Goal: Entertainment & Leisure: Consume media (video, audio)

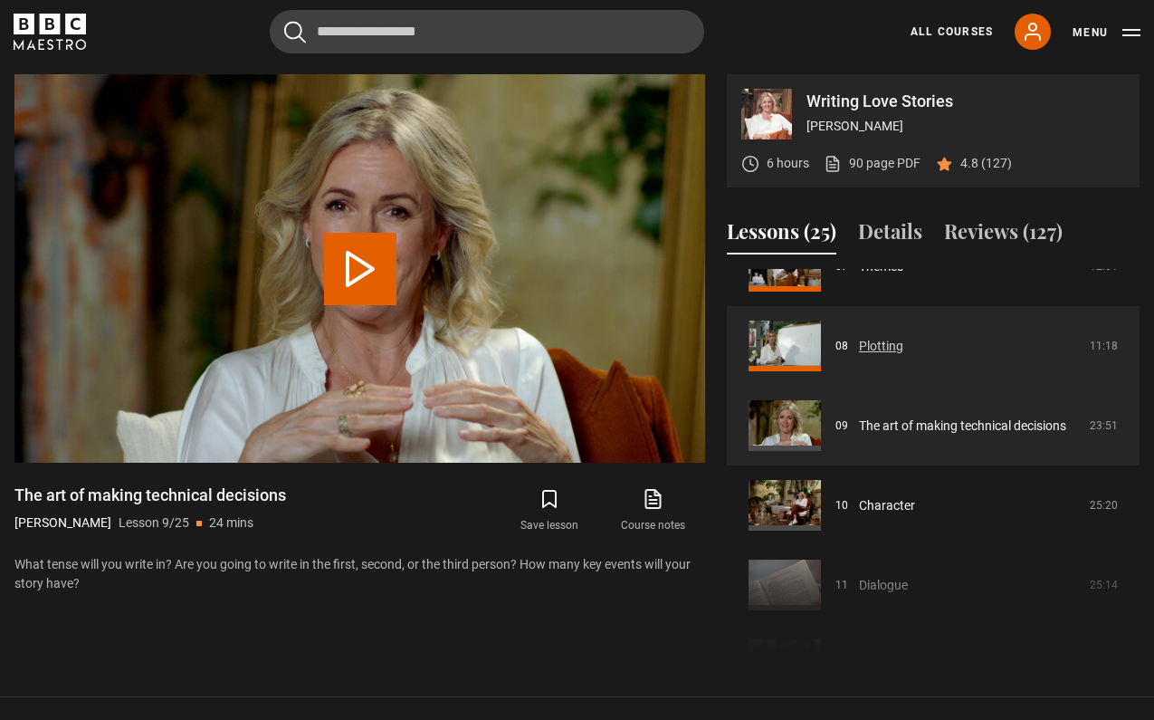
scroll to position [604, 0]
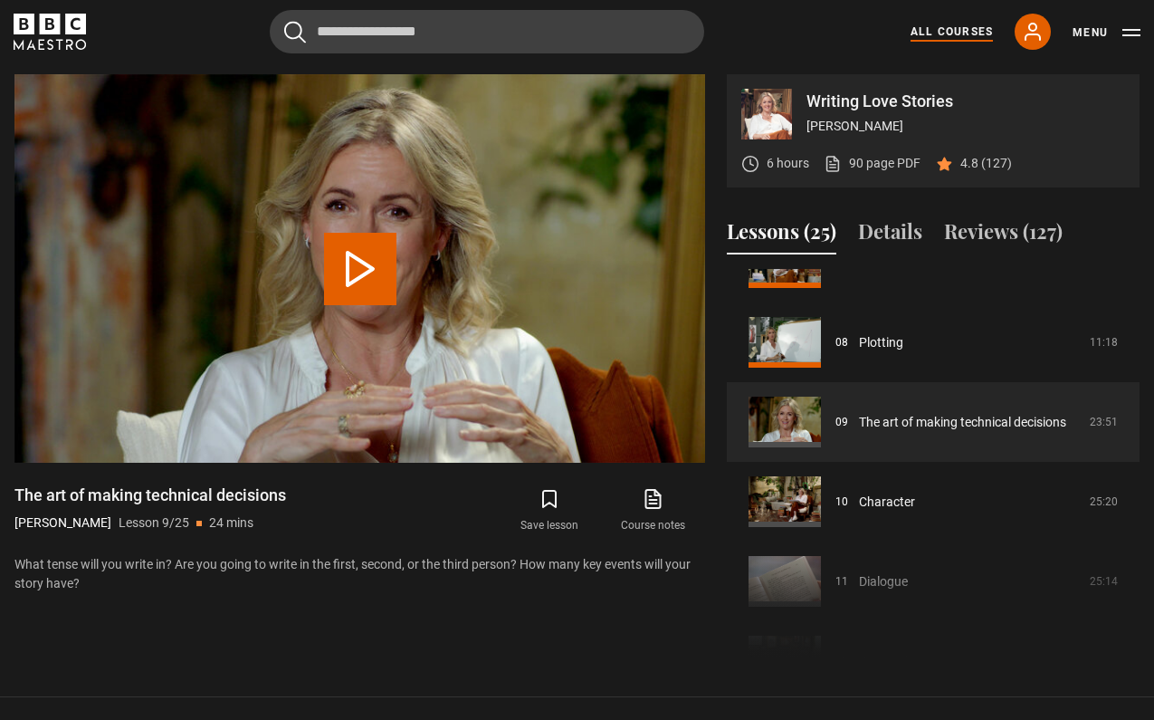
click at [943, 33] on link "All Courses" at bounding box center [952, 32] width 82 height 16
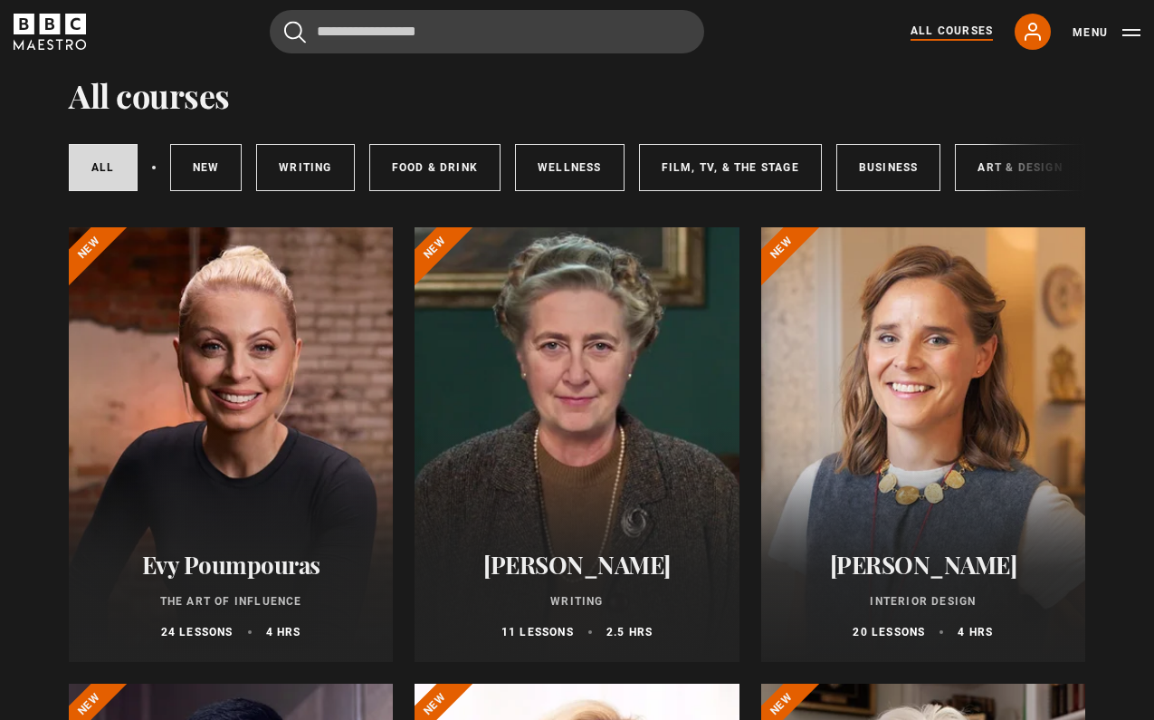
scroll to position [76, 0]
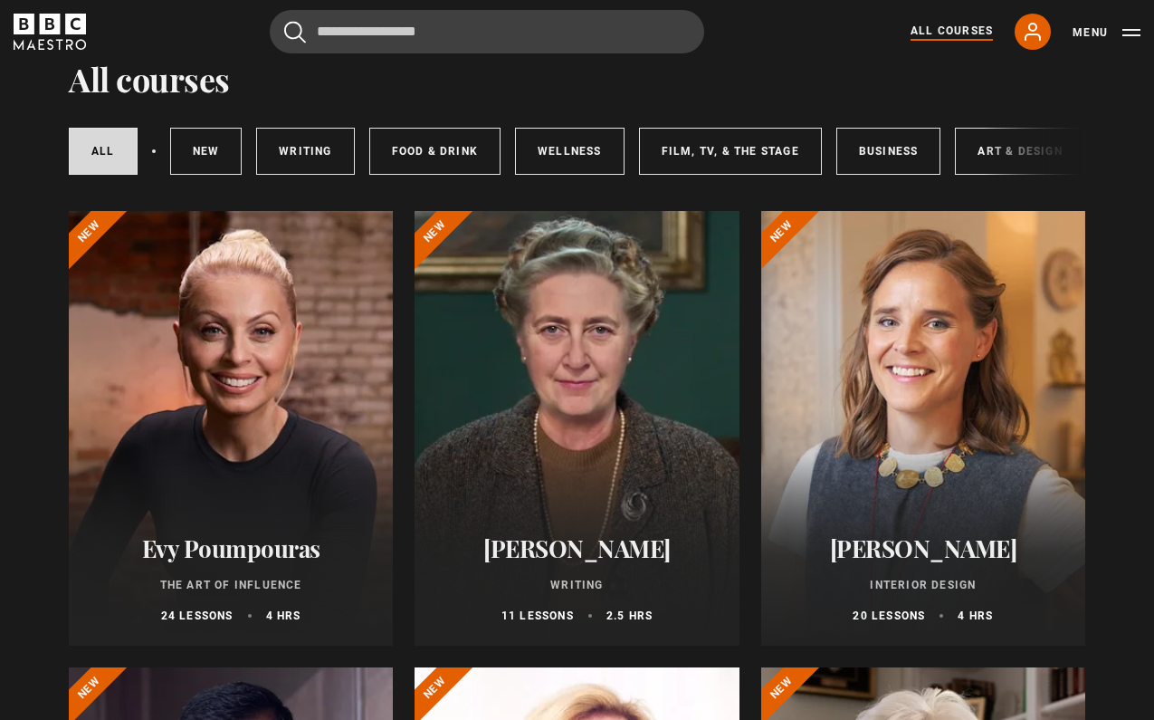
click at [867, 546] on h2 "[PERSON_NAME]" at bounding box center [923, 548] width 281 height 28
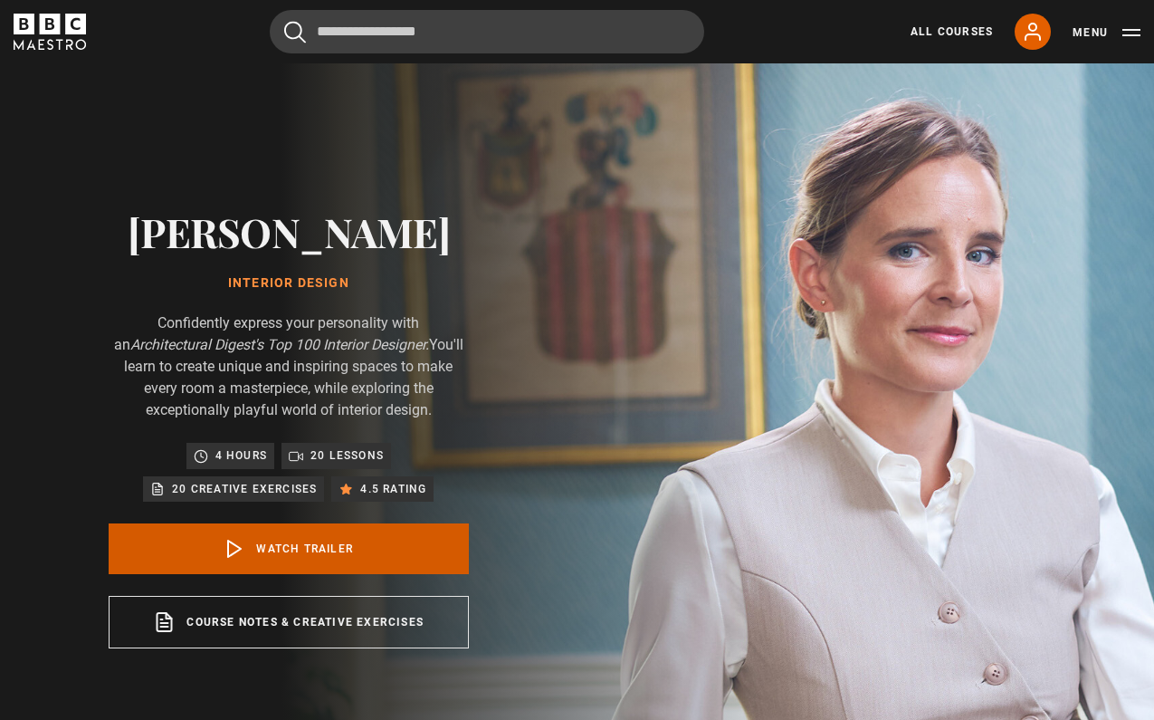
click at [315, 552] on link "Watch Trailer" at bounding box center [289, 548] width 360 height 51
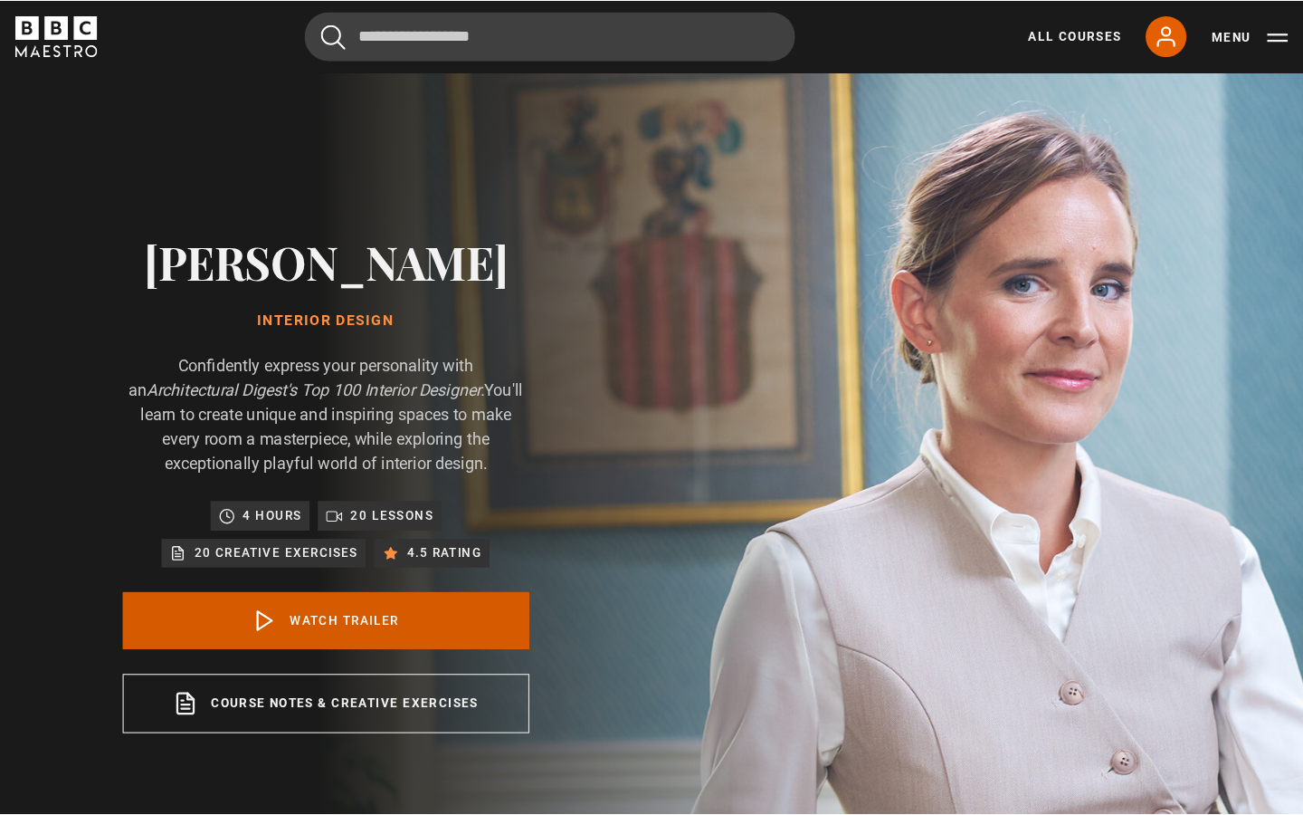
scroll to position [791, 0]
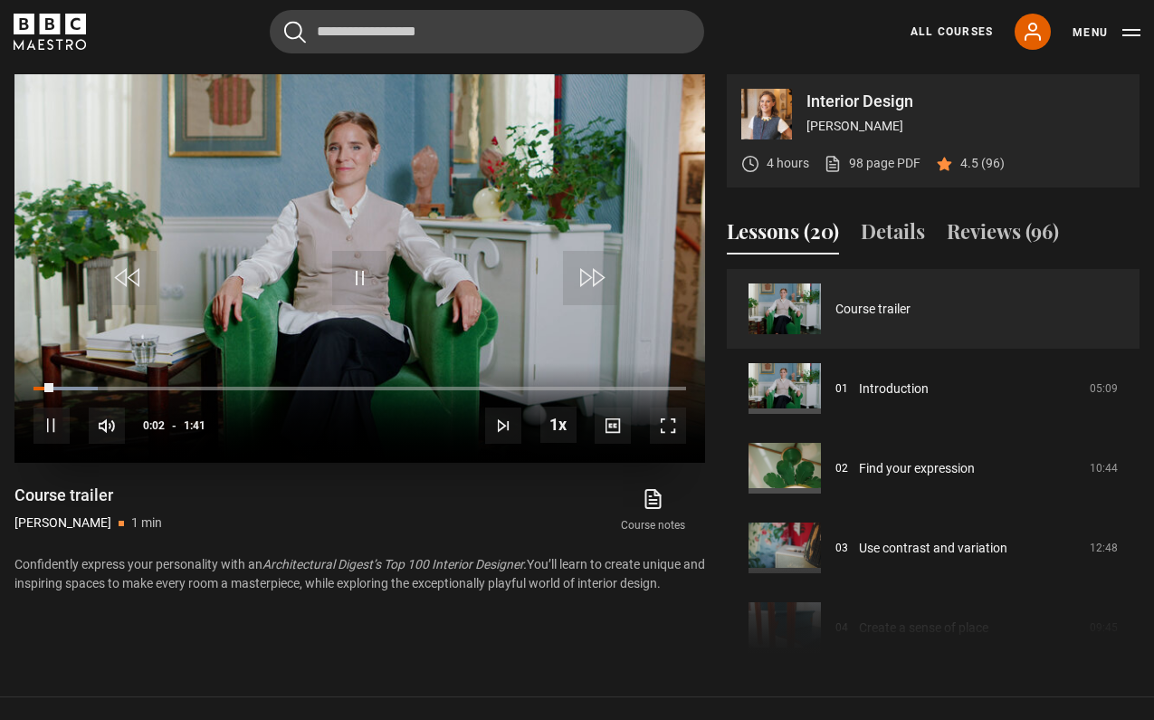
click at [670, 426] on span "Video Player" at bounding box center [668, 425] width 36 height 36
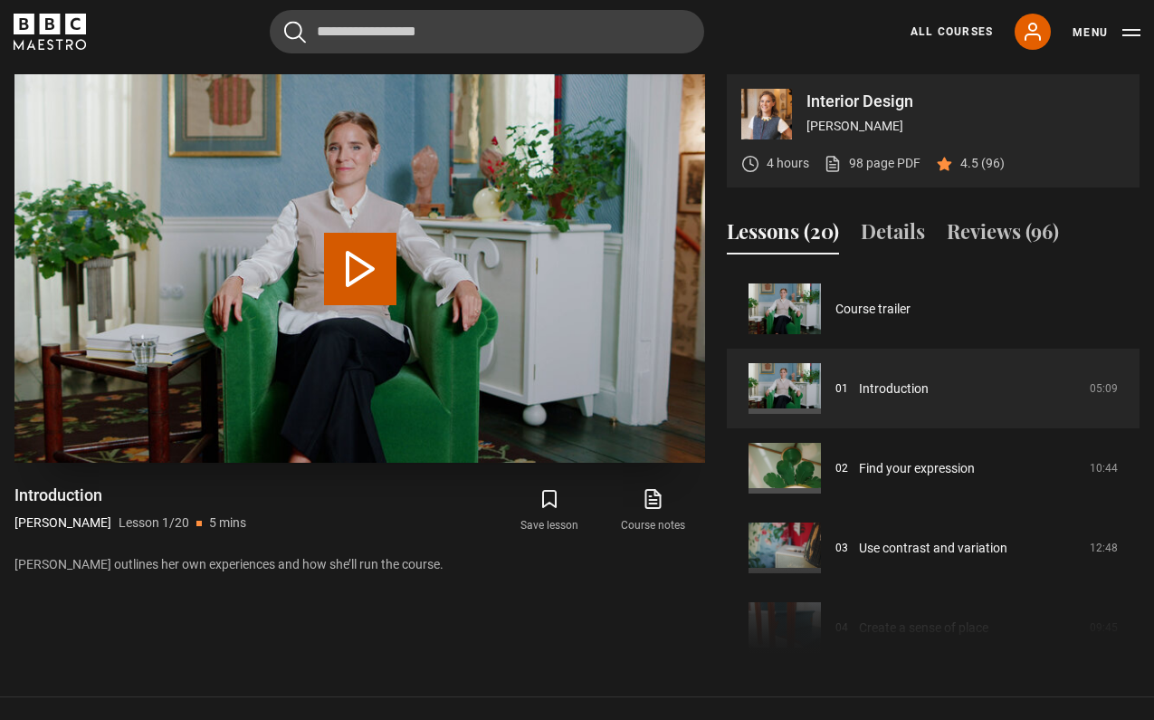
click at [368, 276] on button "Play Lesson Introduction" at bounding box center [360, 269] width 72 height 72
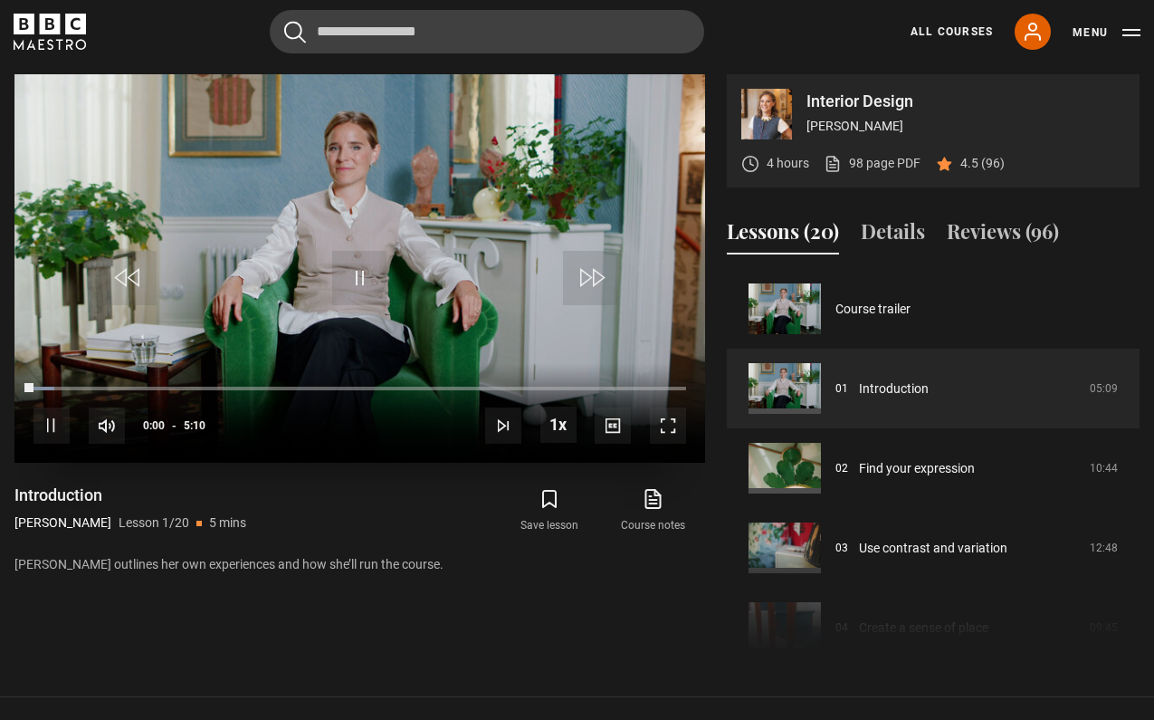
click at [668, 430] on span "Video Player" at bounding box center [668, 425] width 36 height 36
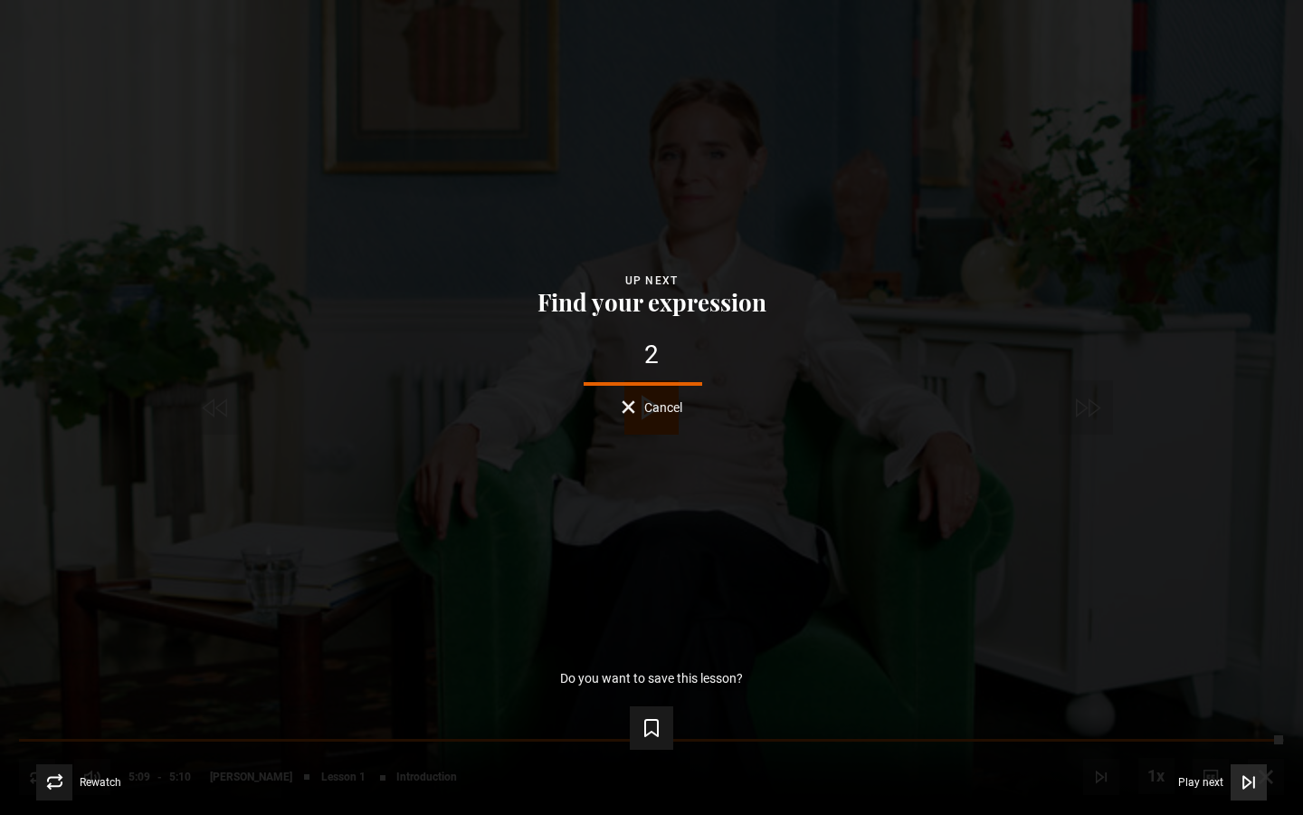
click at [1153, 719] on span "Play next" at bounding box center [1201, 782] width 45 height 11
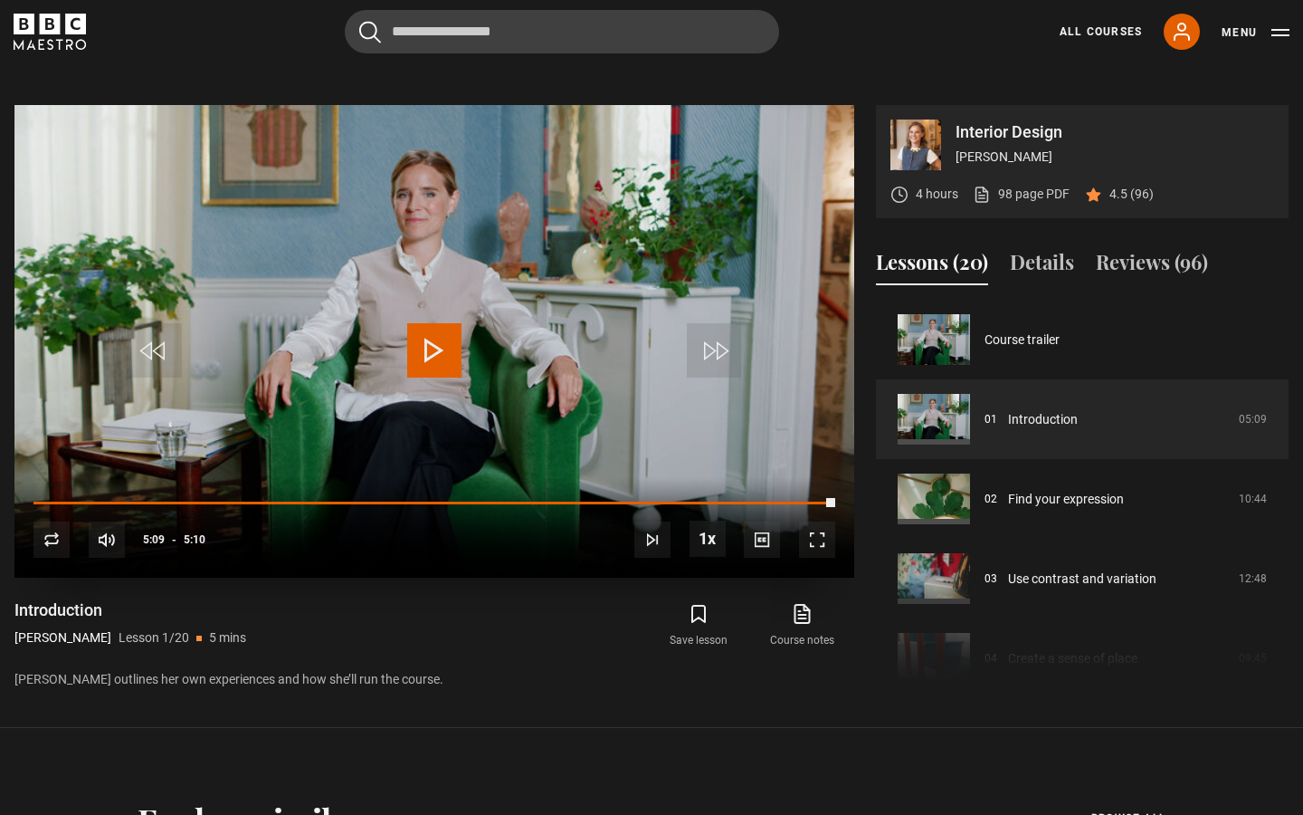
click at [799, 521] on span "Video Player" at bounding box center [817, 539] width 36 height 36
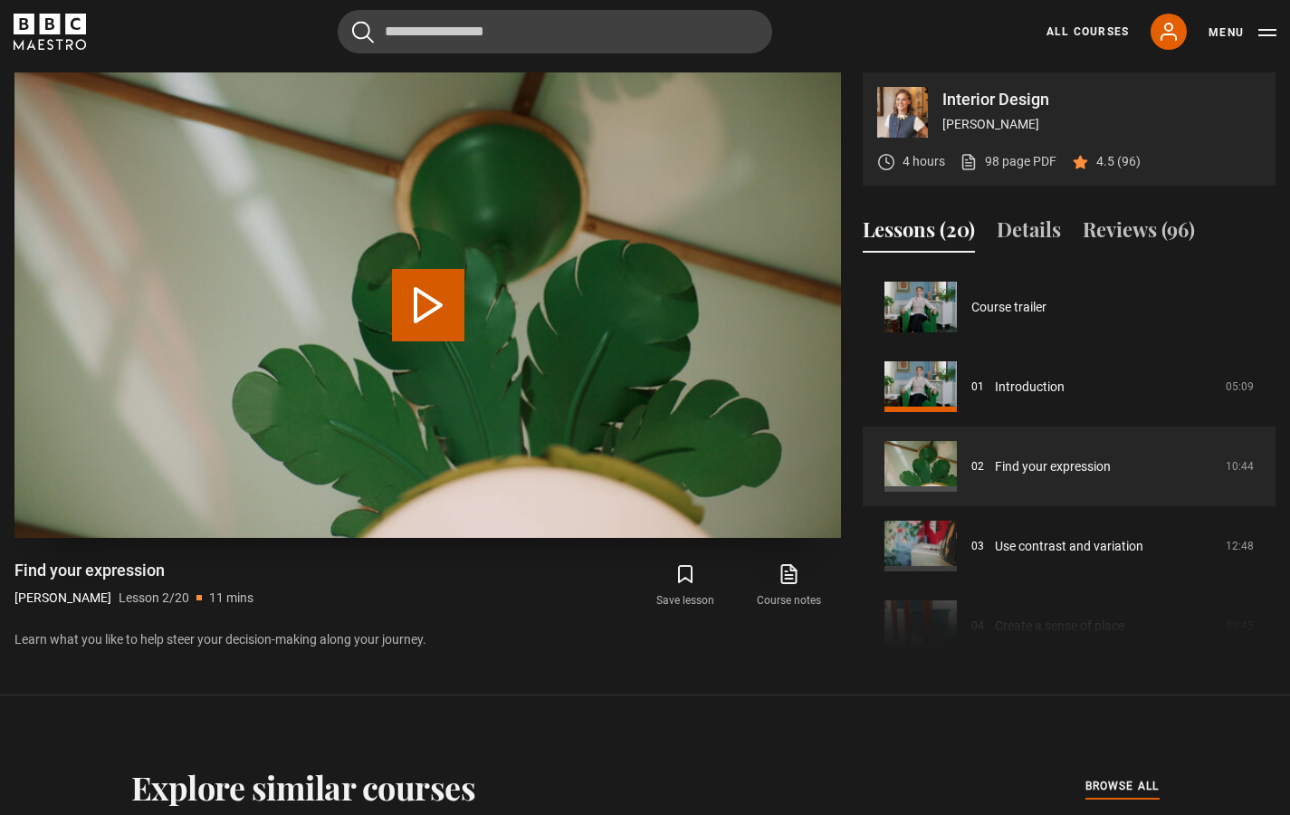
scroll to position [80, 0]
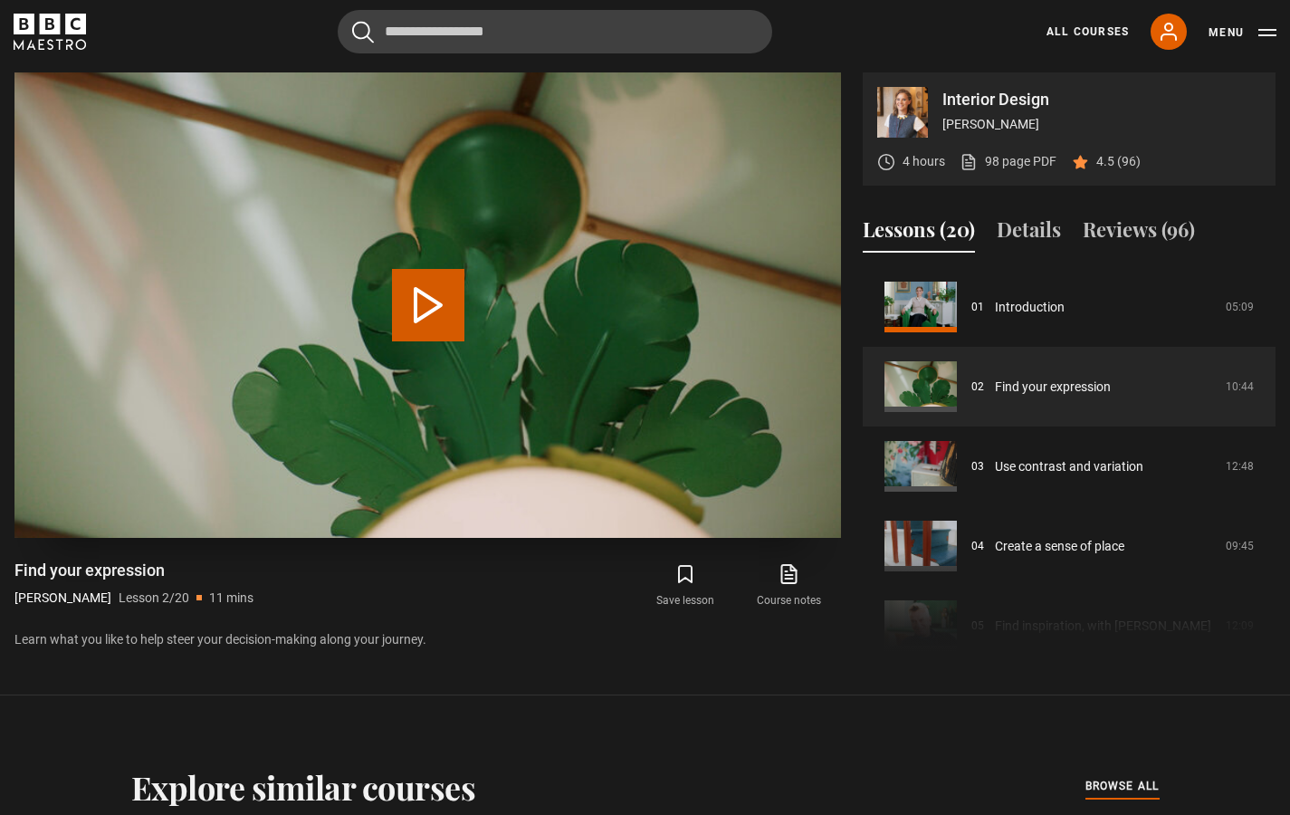
click at [428, 312] on button "Play Lesson Find your expression" at bounding box center [428, 305] width 72 height 72
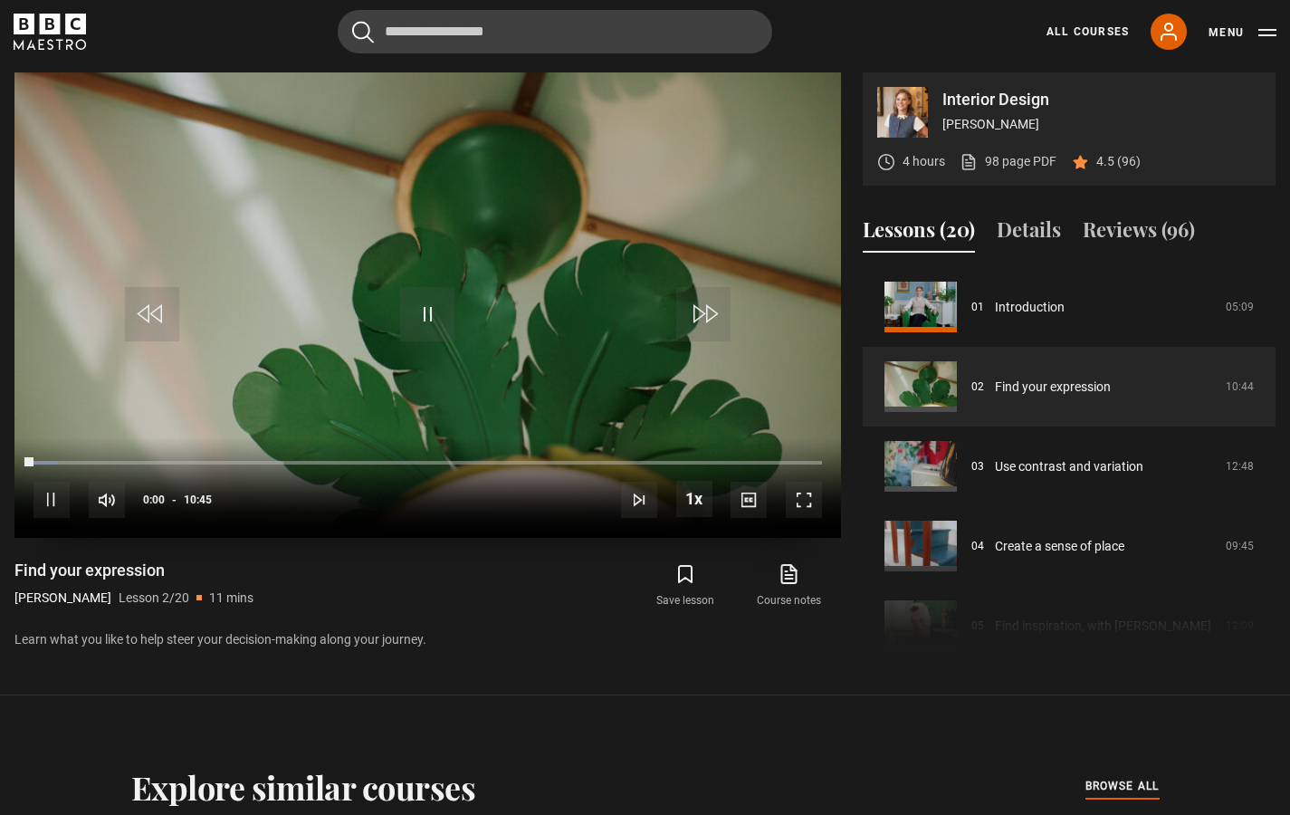
click at [810, 494] on span "Video Player" at bounding box center [804, 500] width 36 height 36
click at [806, 502] on span "Video Player" at bounding box center [804, 500] width 36 height 36
click at [807, 503] on span "Video Player" at bounding box center [804, 500] width 36 height 36
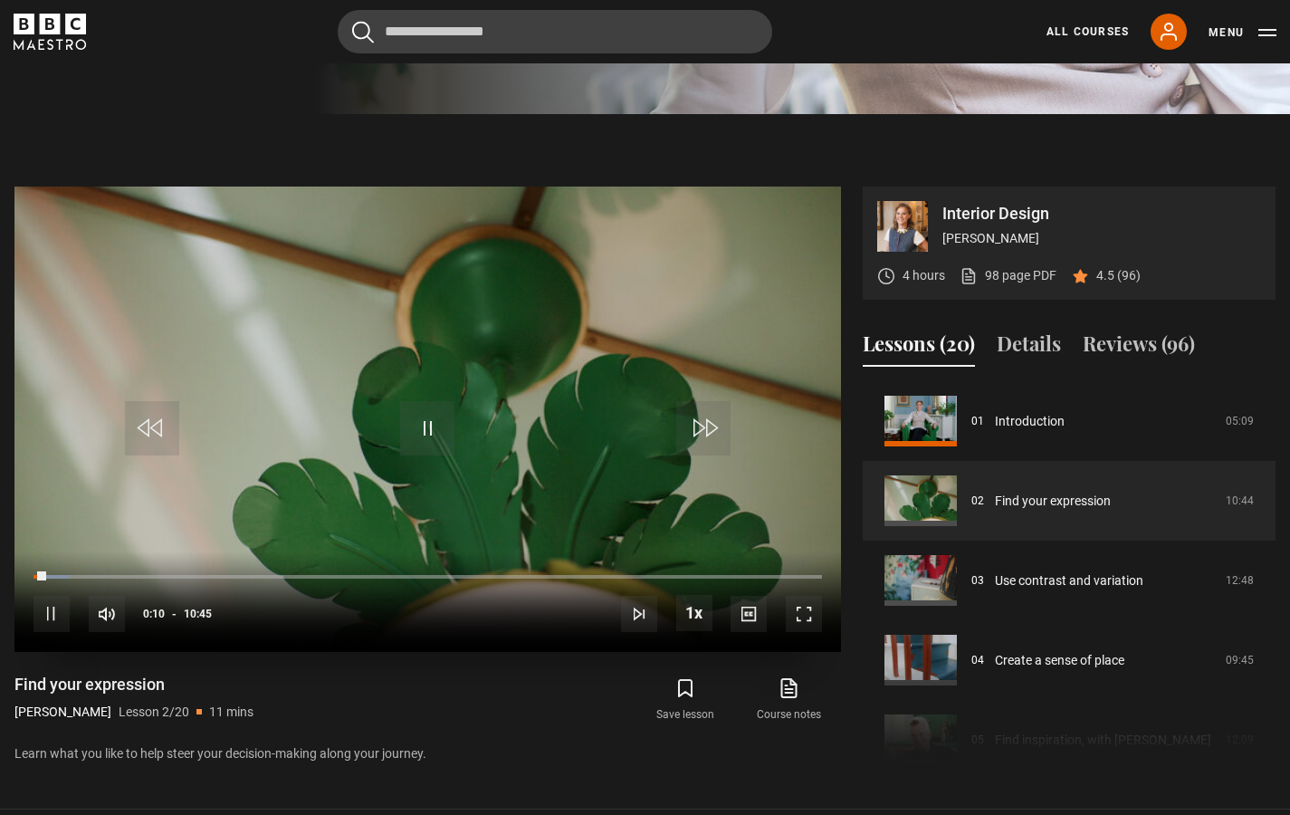
scroll to position [713, 0]
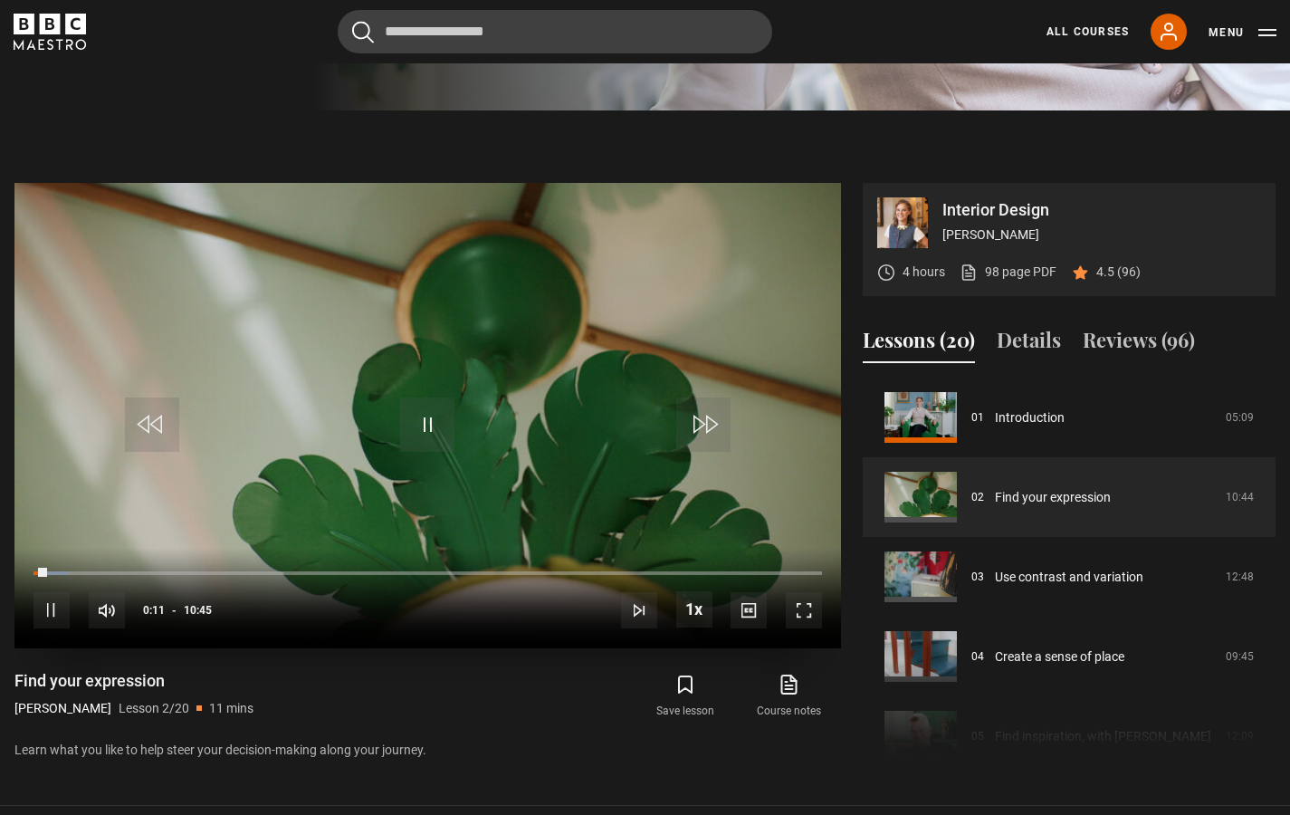
click at [806, 609] on span "Video Player" at bounding box center [804, 610] width 36 height 36
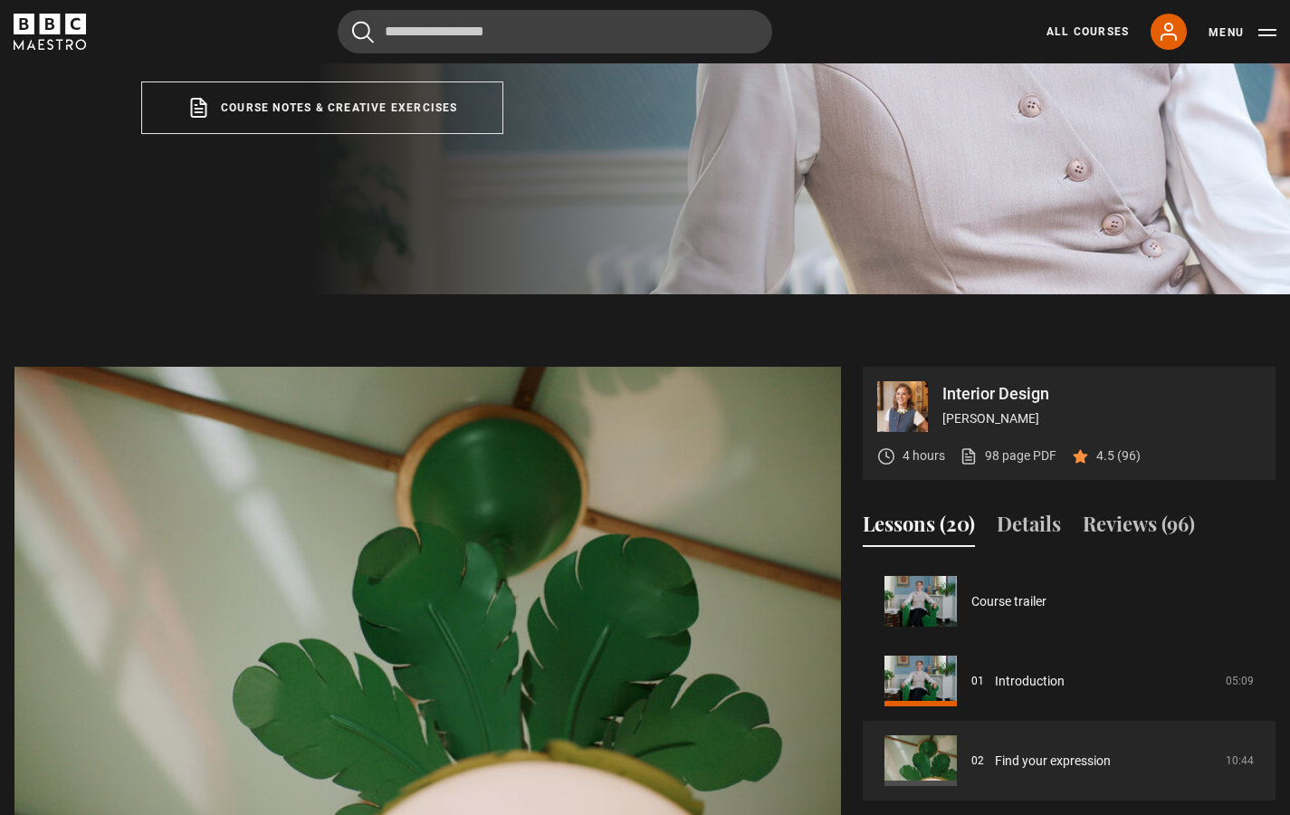
scroll to position [145, 0]
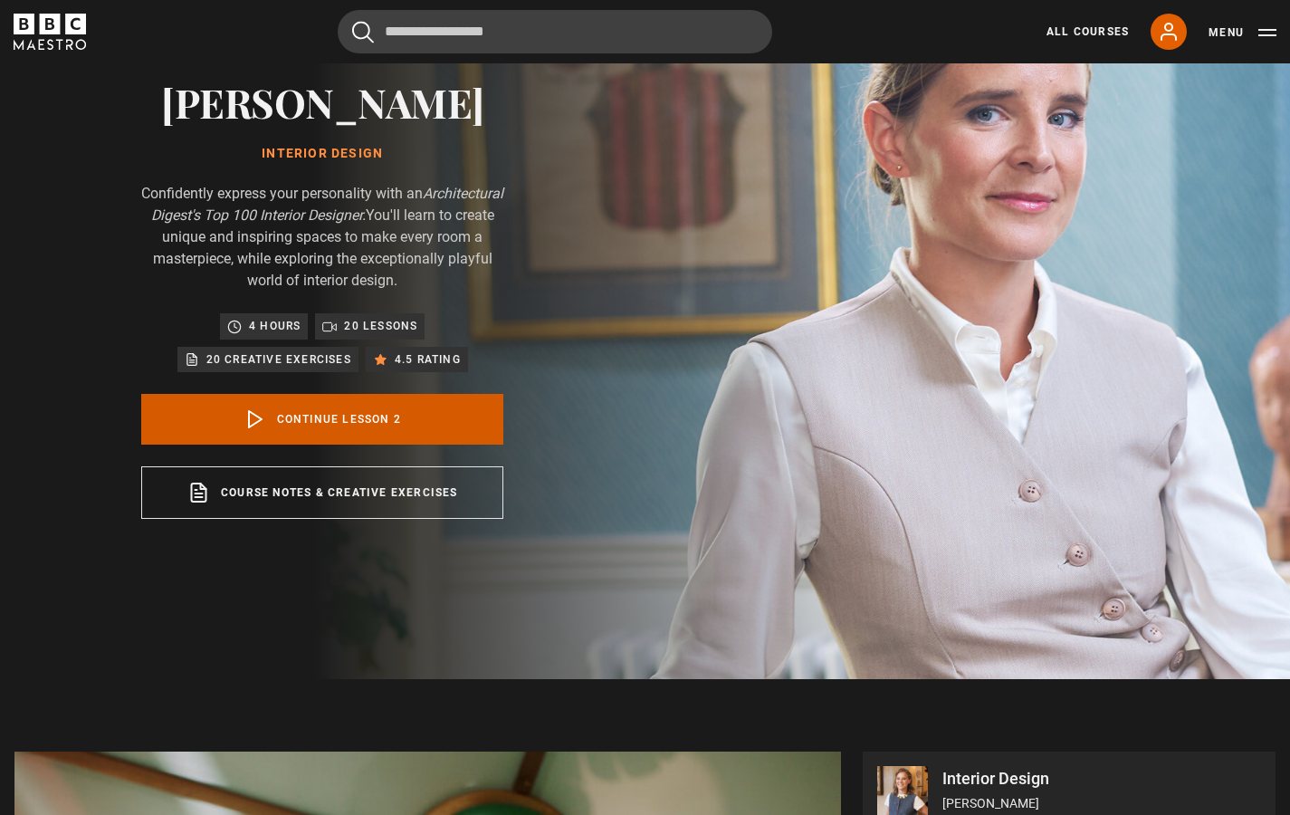
click at [360, 422] on link "Continue lesson 2" at bounding box center [322, 419] width 362 height 51
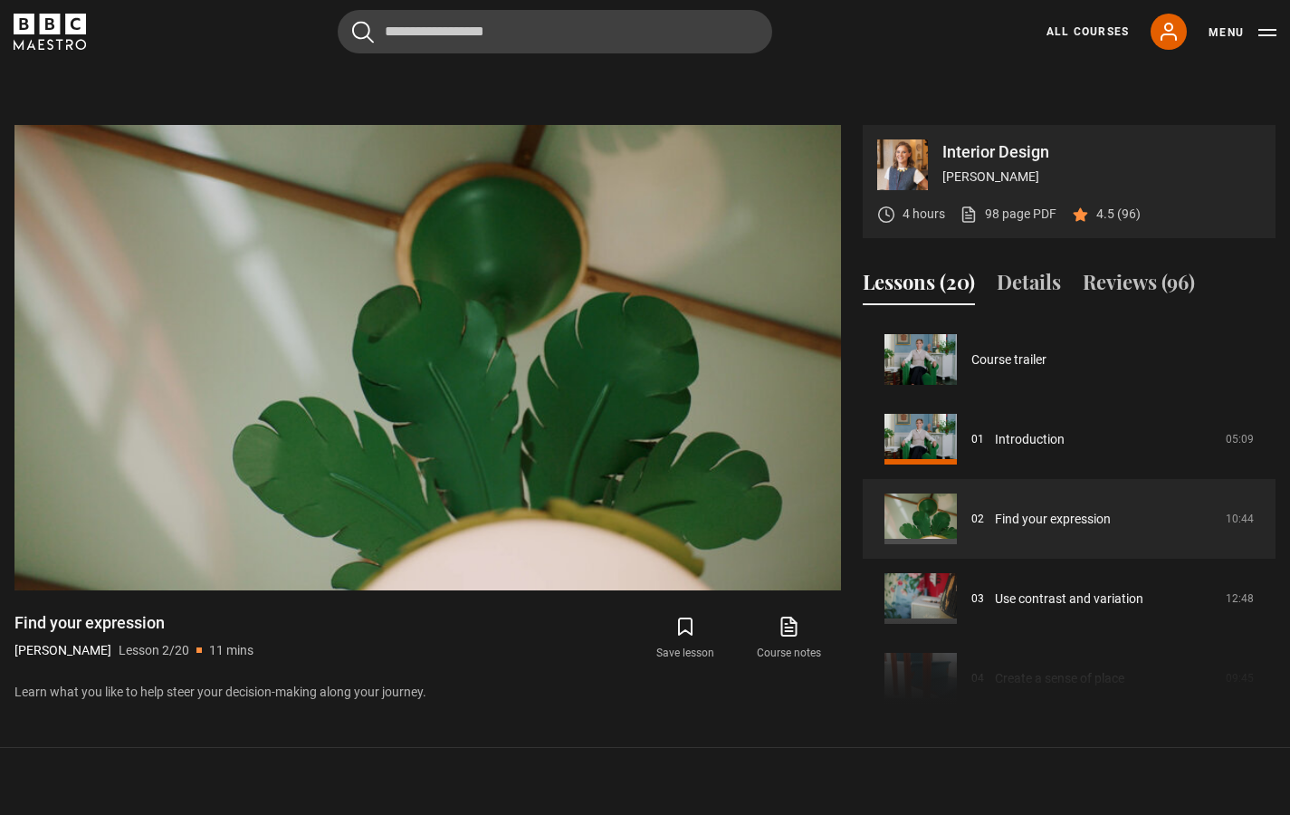
scroll to position [824, 0]
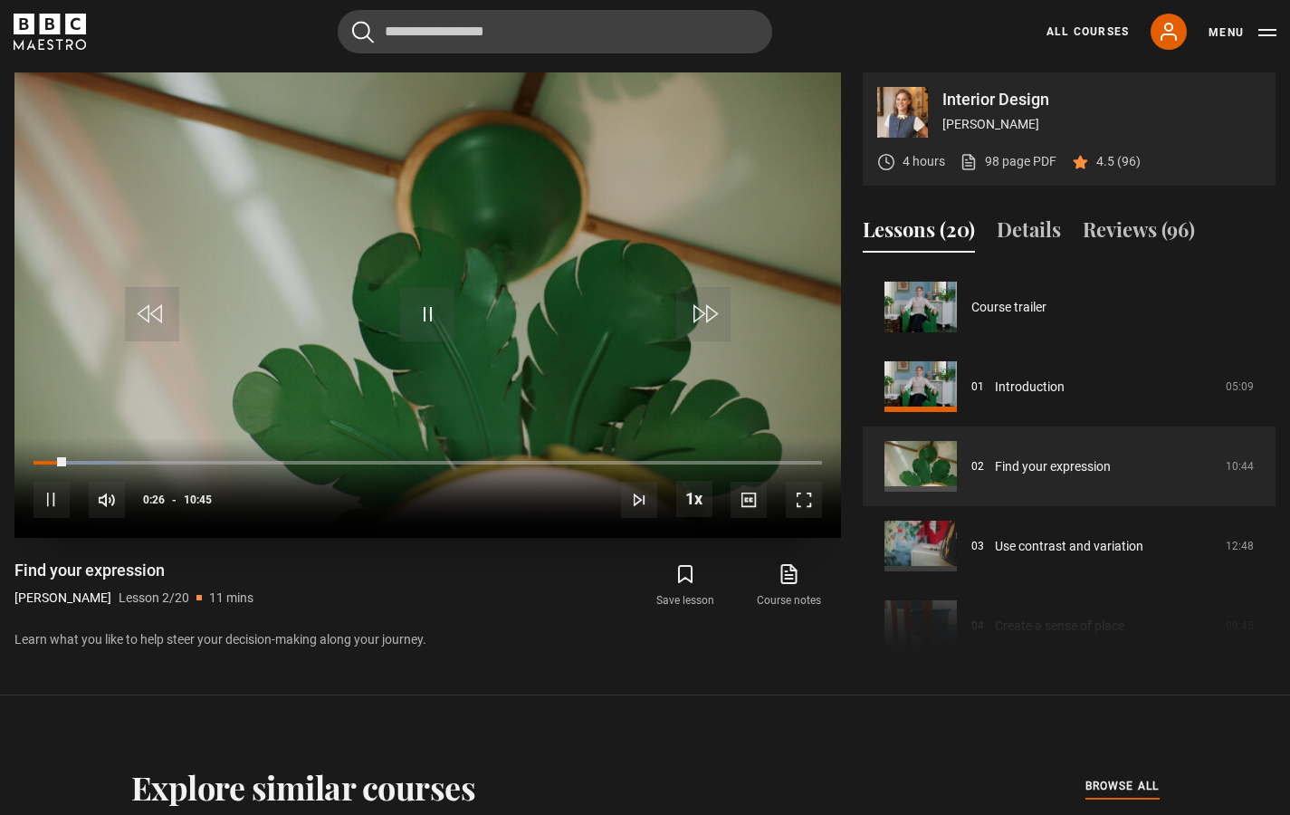
click at [810, 503] on span "Video Player" at bounding box center [804, 500] width 36 height 36
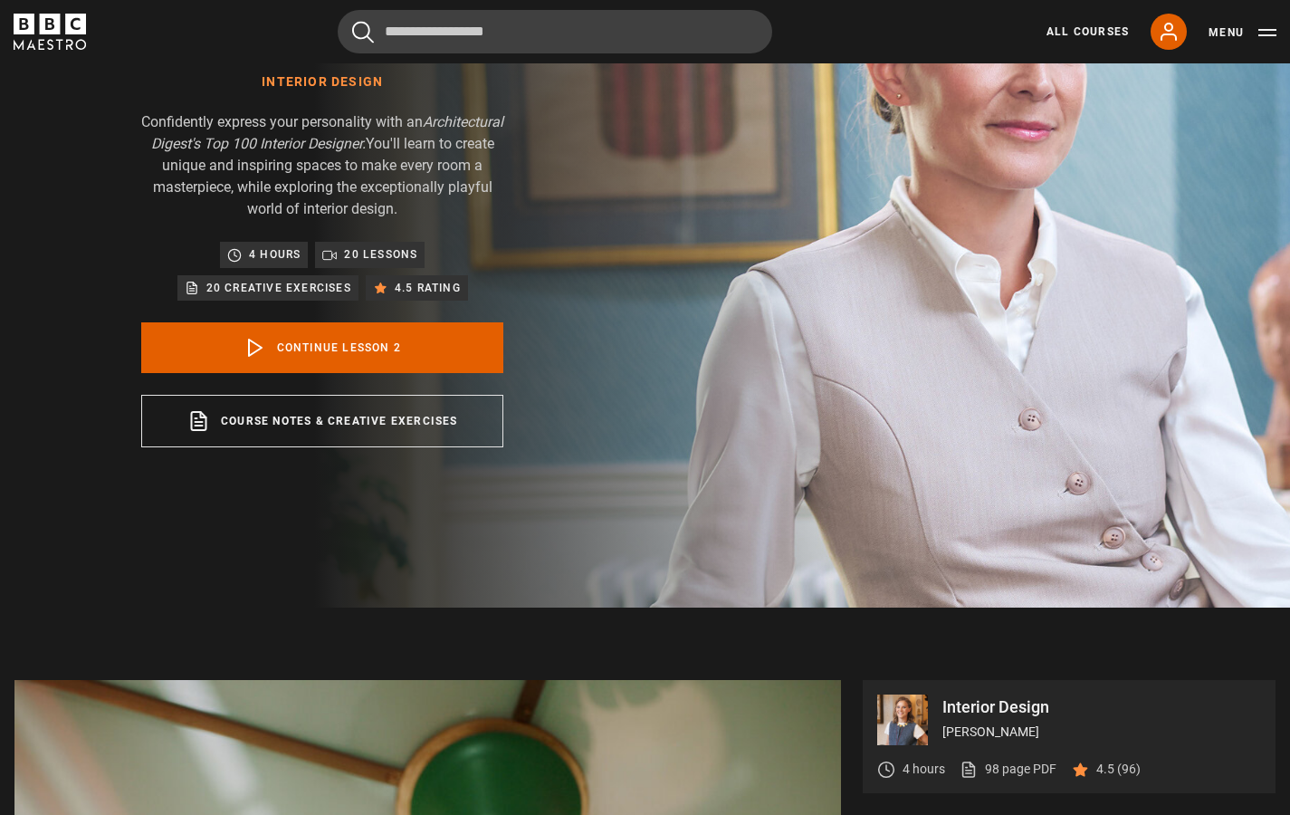
scroll to position [0, 0]
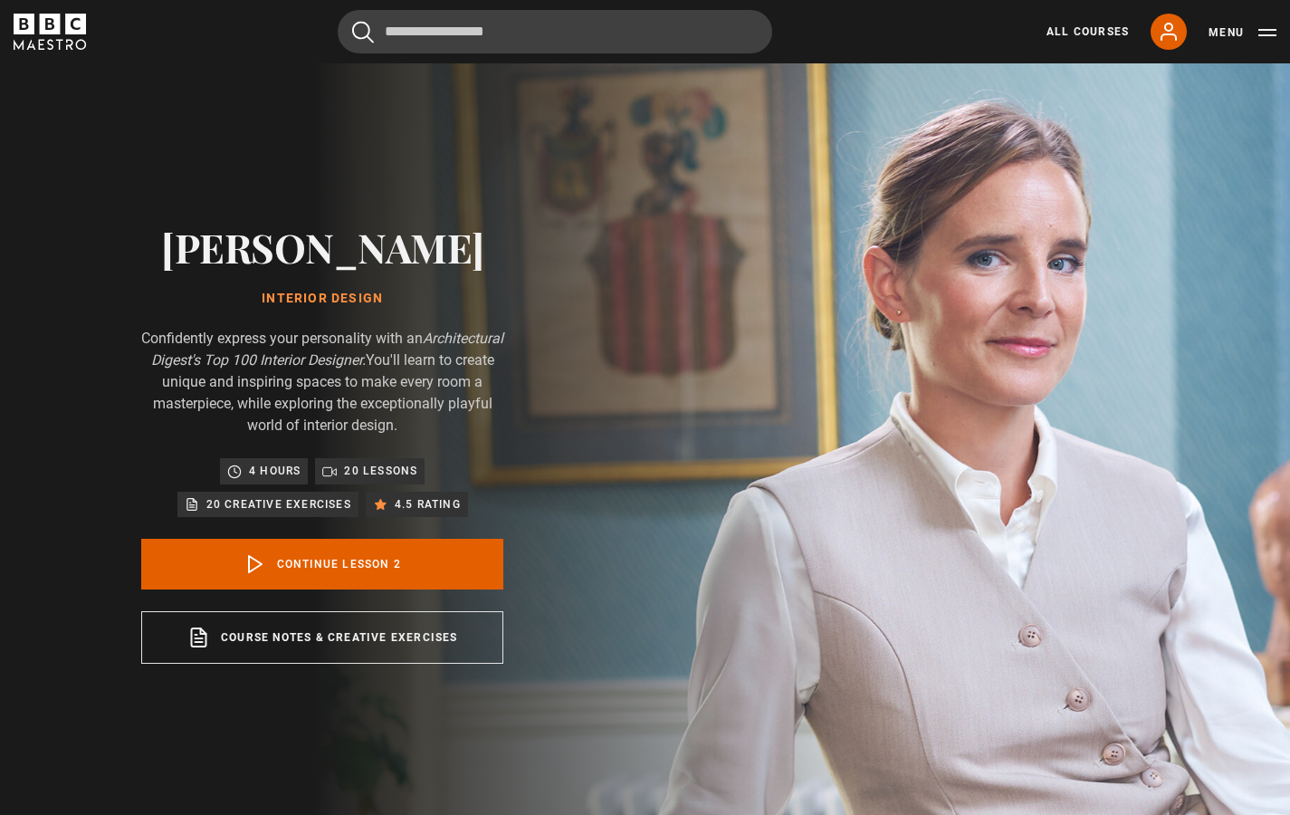
click at [1142, 683] on img at bounding box center [708, 443] width 1290 height 760
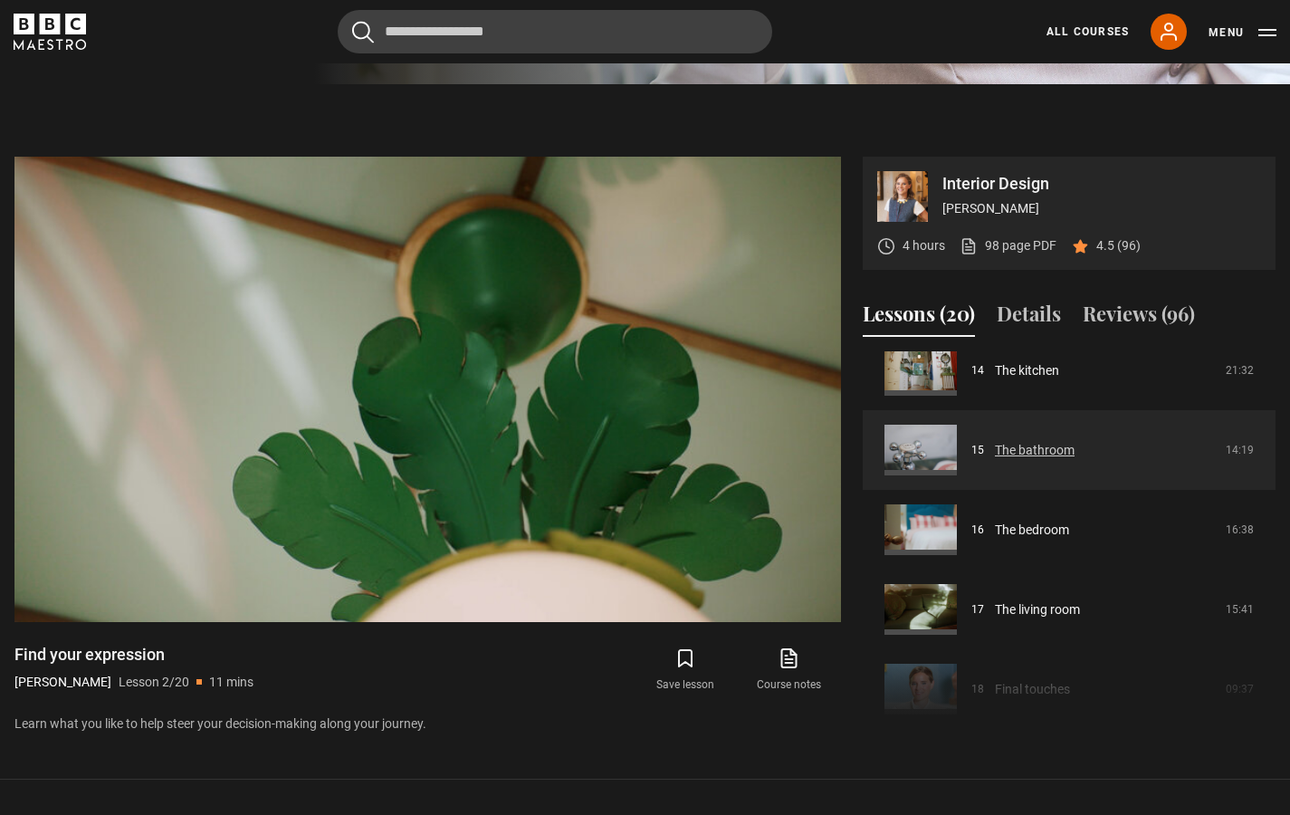
scroll to position [1282, 0]
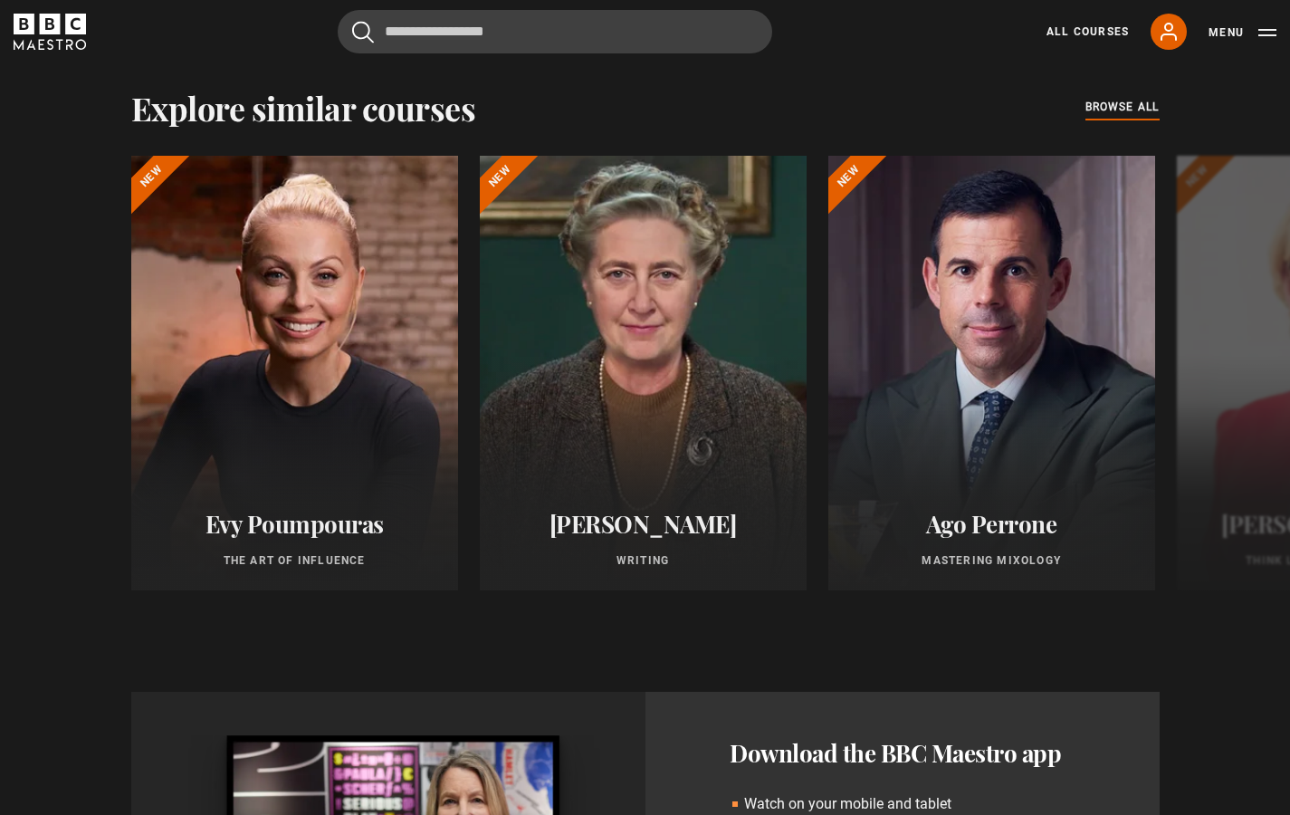
scroll to position [0, 0]
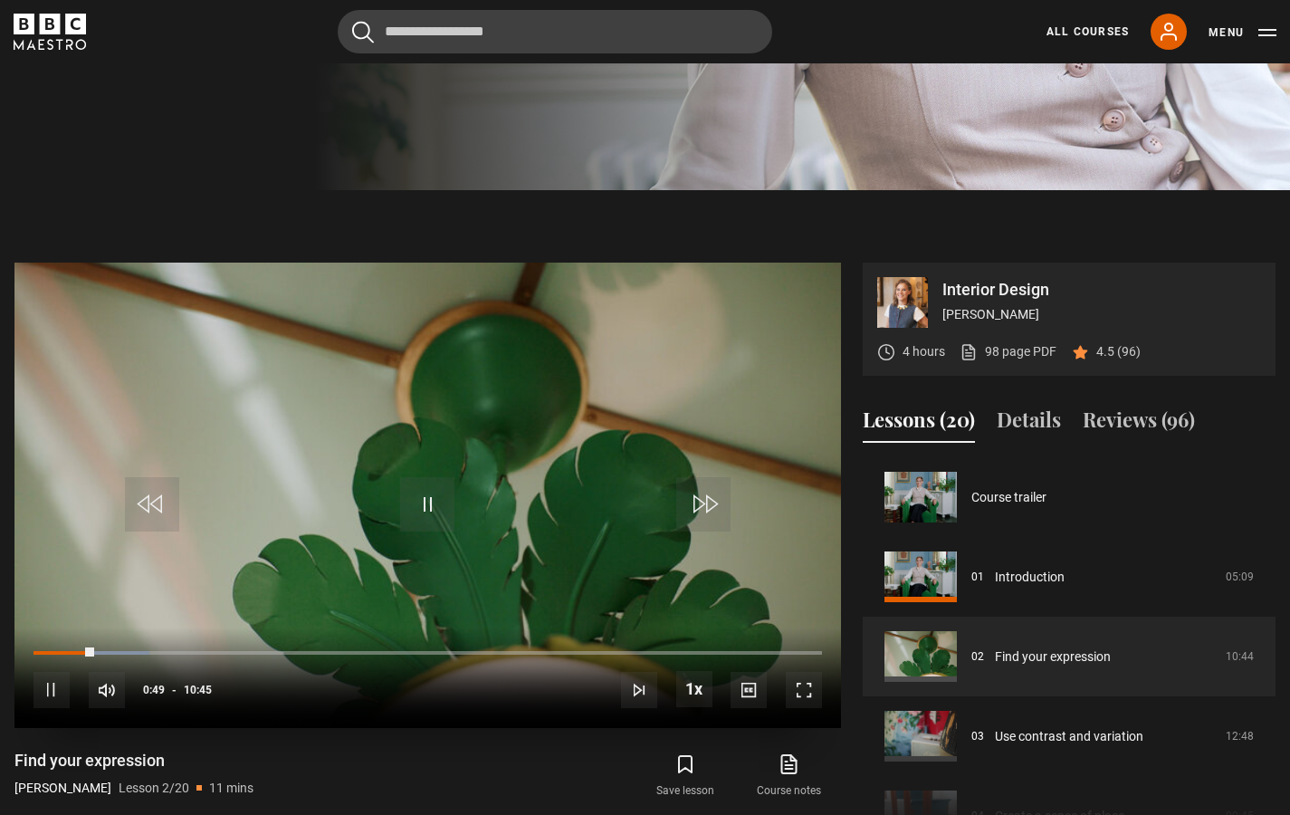
click at [46, 693] on span "Video Player" at bounding box center [51, 690] width 36 height 36
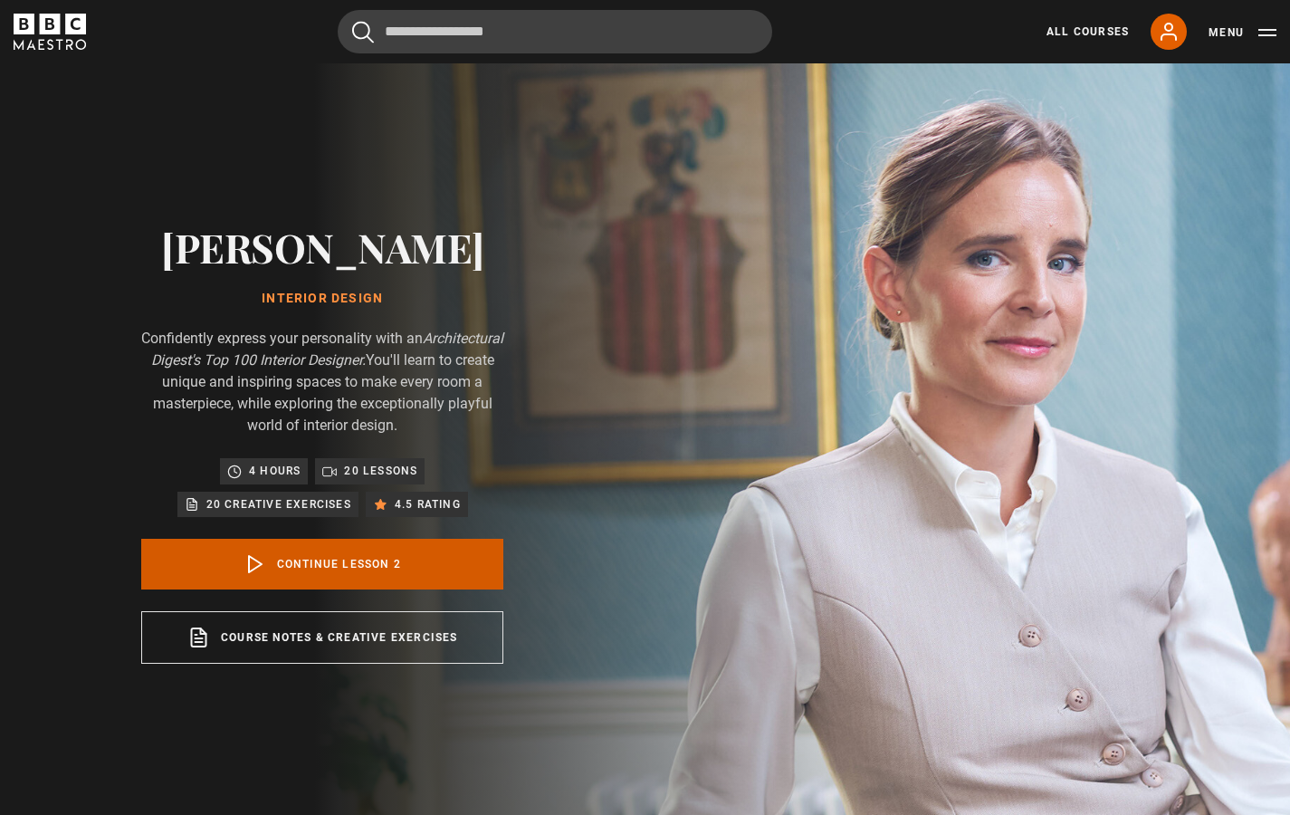
click at [349, 560] on link "Continue lesson 2" at bounding box center [322, 564] width 362 height 51
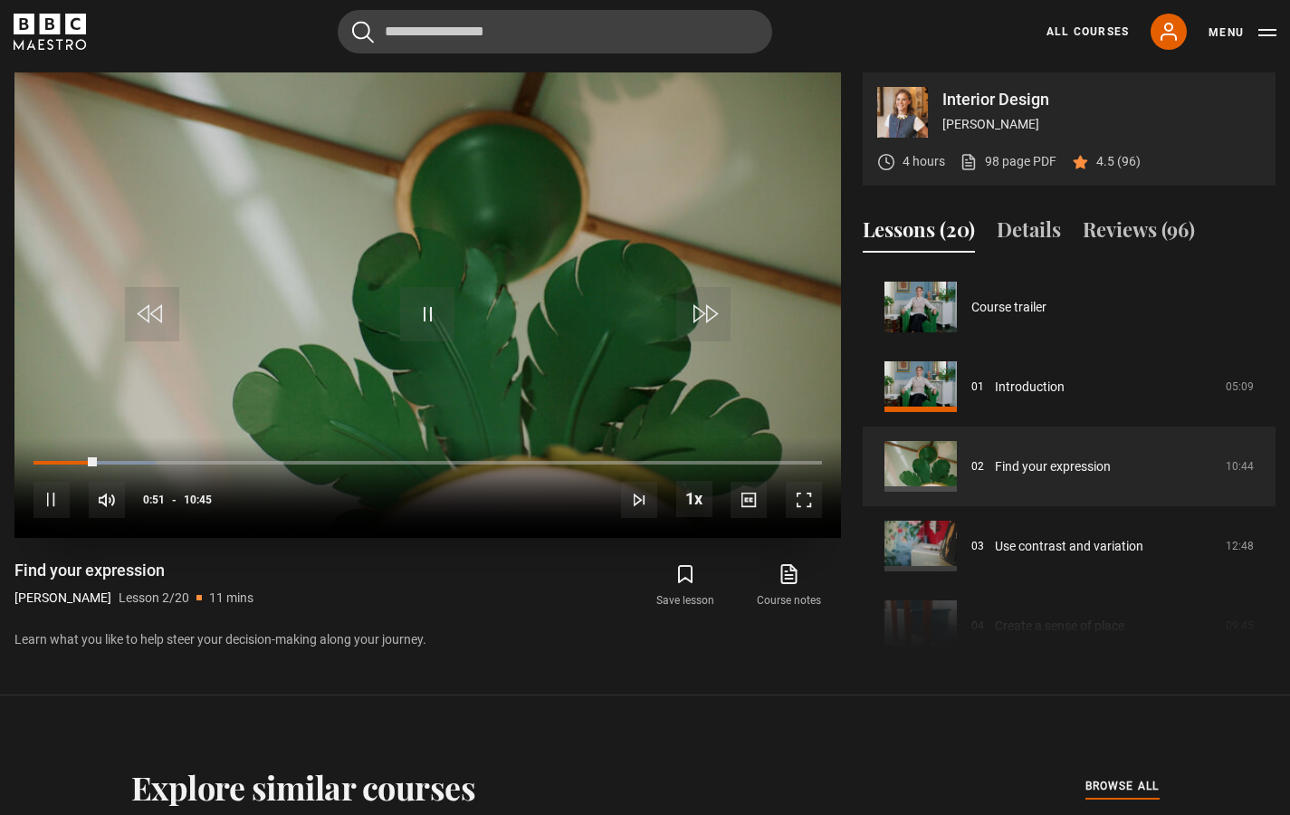
click at [809, 502] on span "Video Player" at bounding box center [804, 500] width 36 height 36
click at [801, 503] on span "Video Player" at bounding box center [804, 500] width 36 height 36
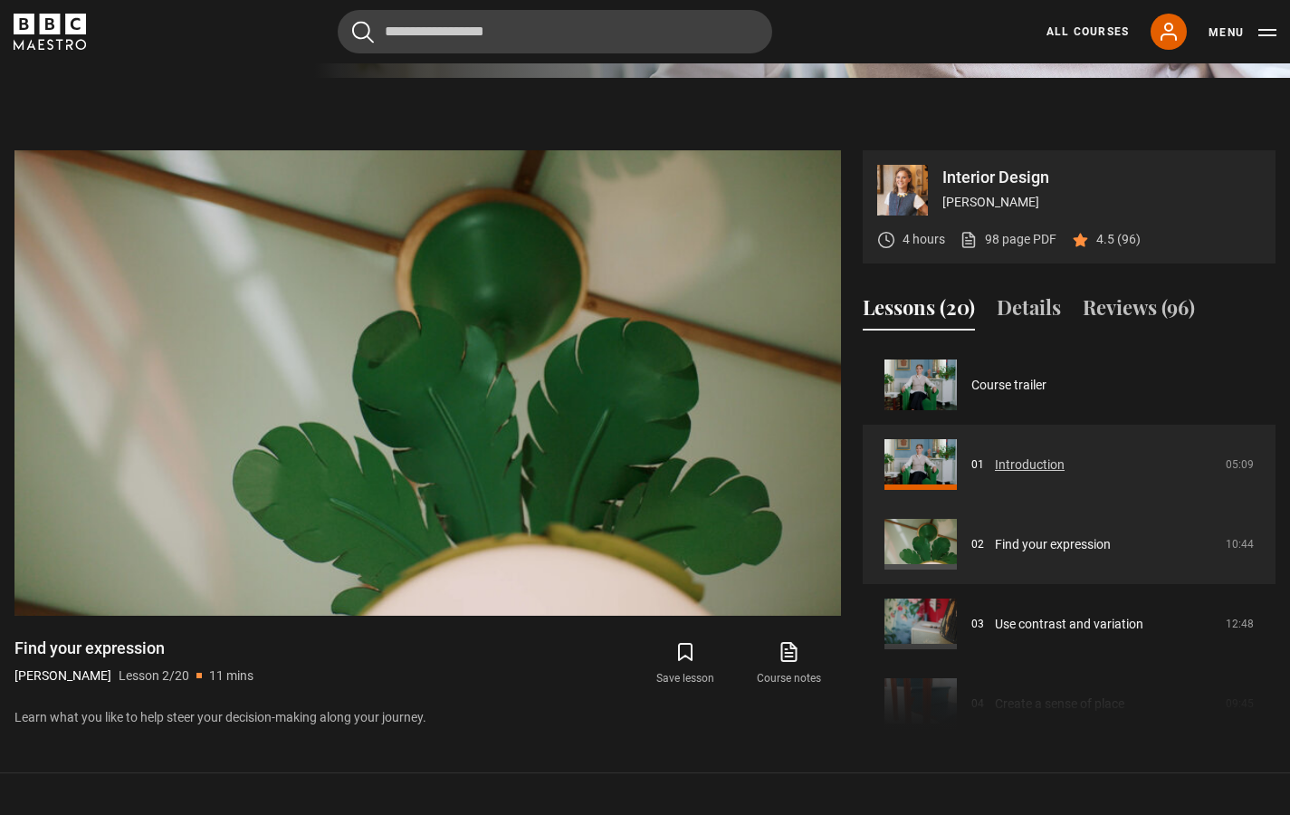
click at [995, 472] on link "Introduction" at bounding box center [1030, 464] width 70 height 19
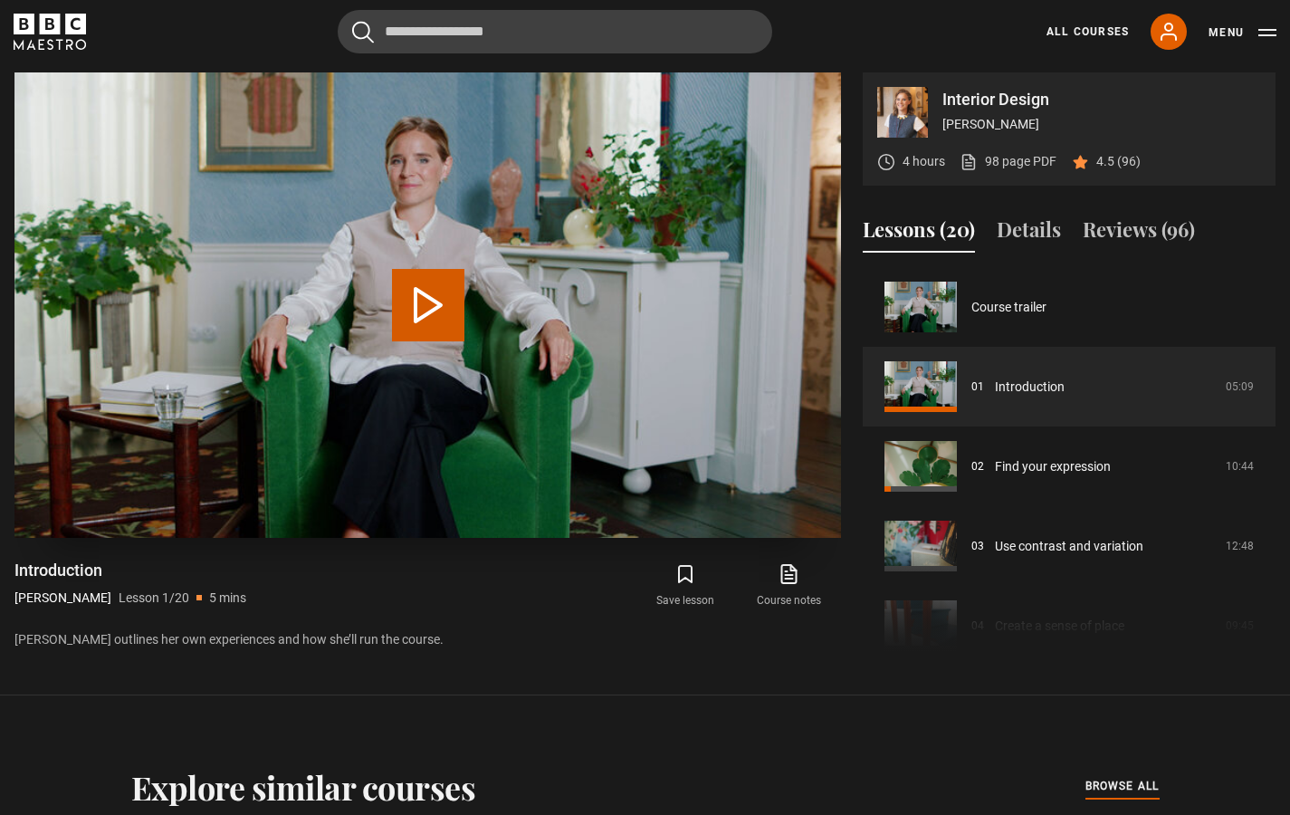
click at [727, 479] on video "Video Player" at bounding box center [427, 304] width 826 height 465
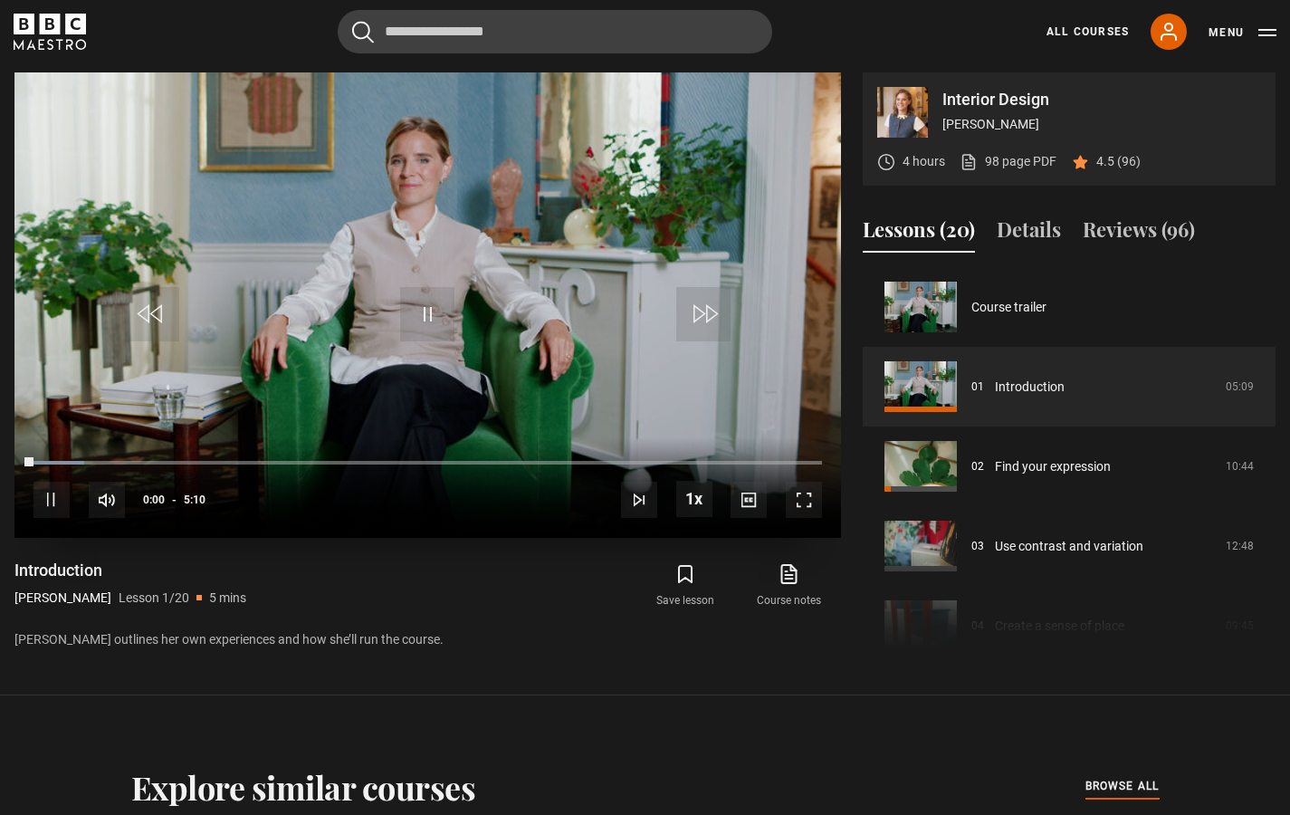
click at [814, 506] on span "Video Player" at bounding box center [804, 500] width 36 height 36
click at [807, 501] on span "Video Player" at bounding box center [804, 500] width 36 height 36
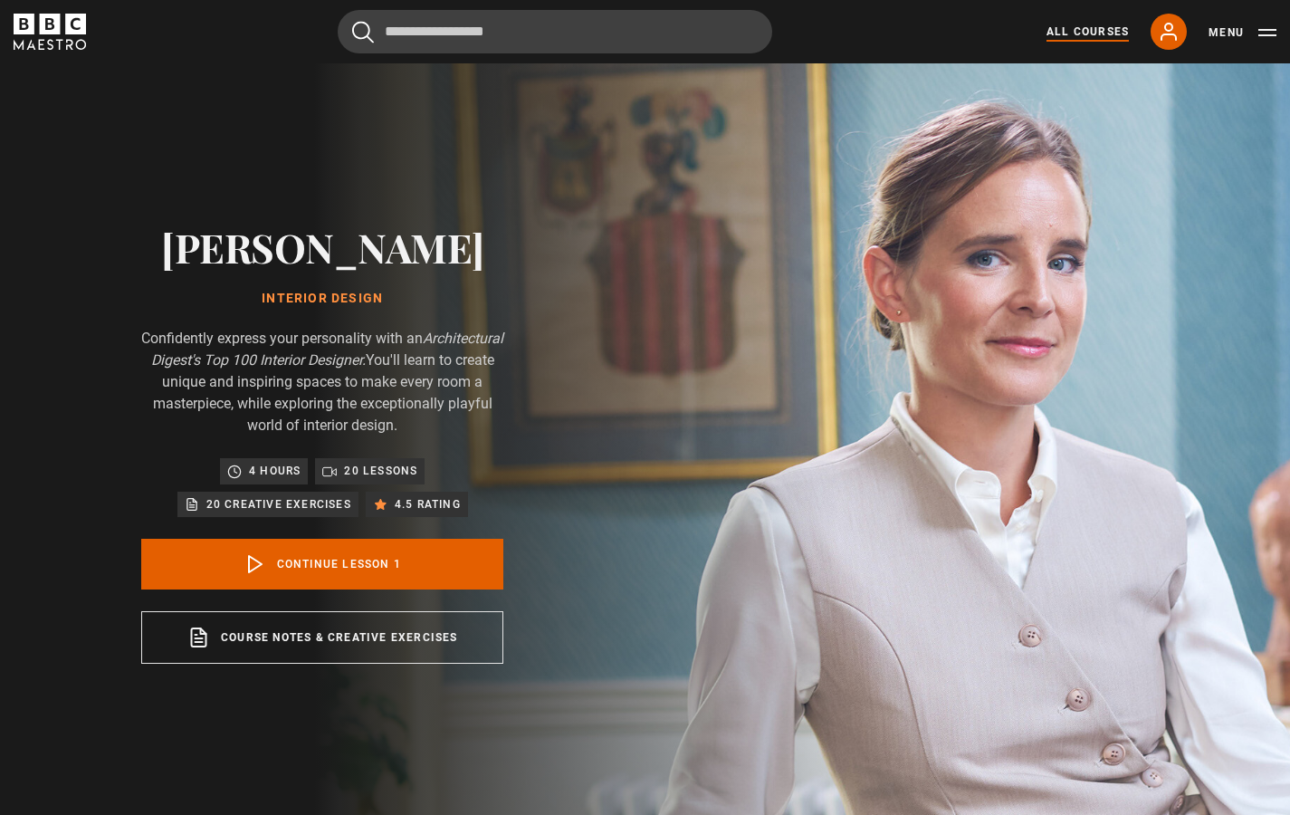
click at [1086, 31] on link "All Courses" at bounding box center [1087, 32] width 82 height 16
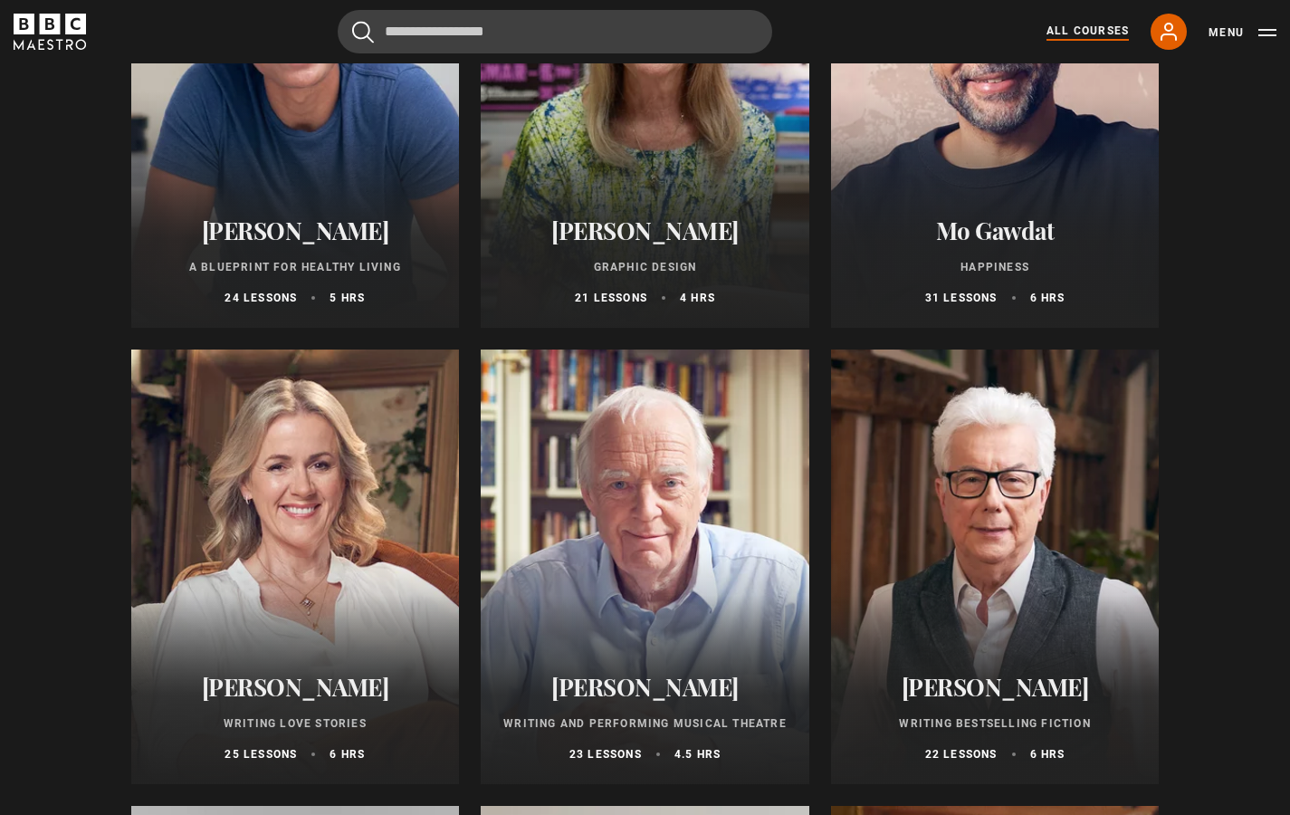
scroll to position [3336, 0]
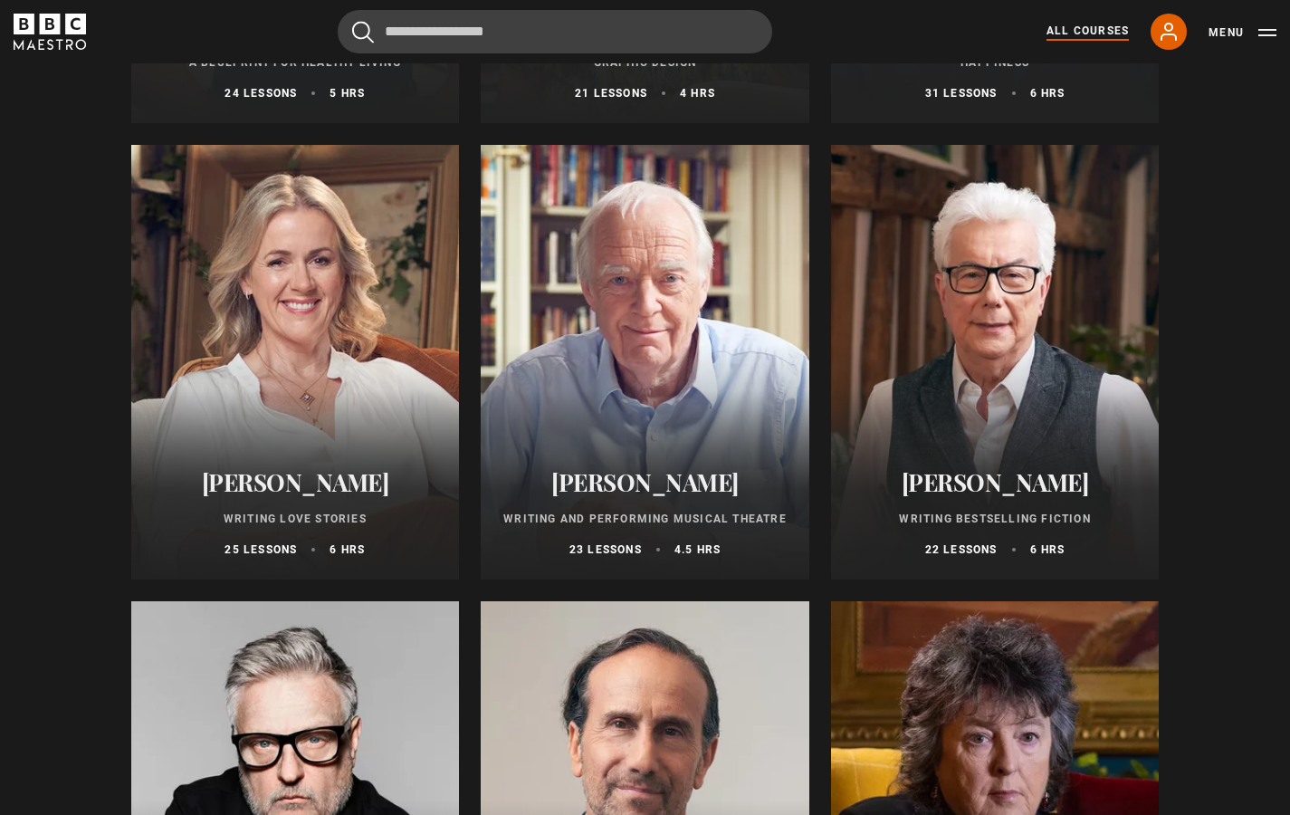
click at [282, 406] on div at bounding box center [295, 362] width 329 height 434
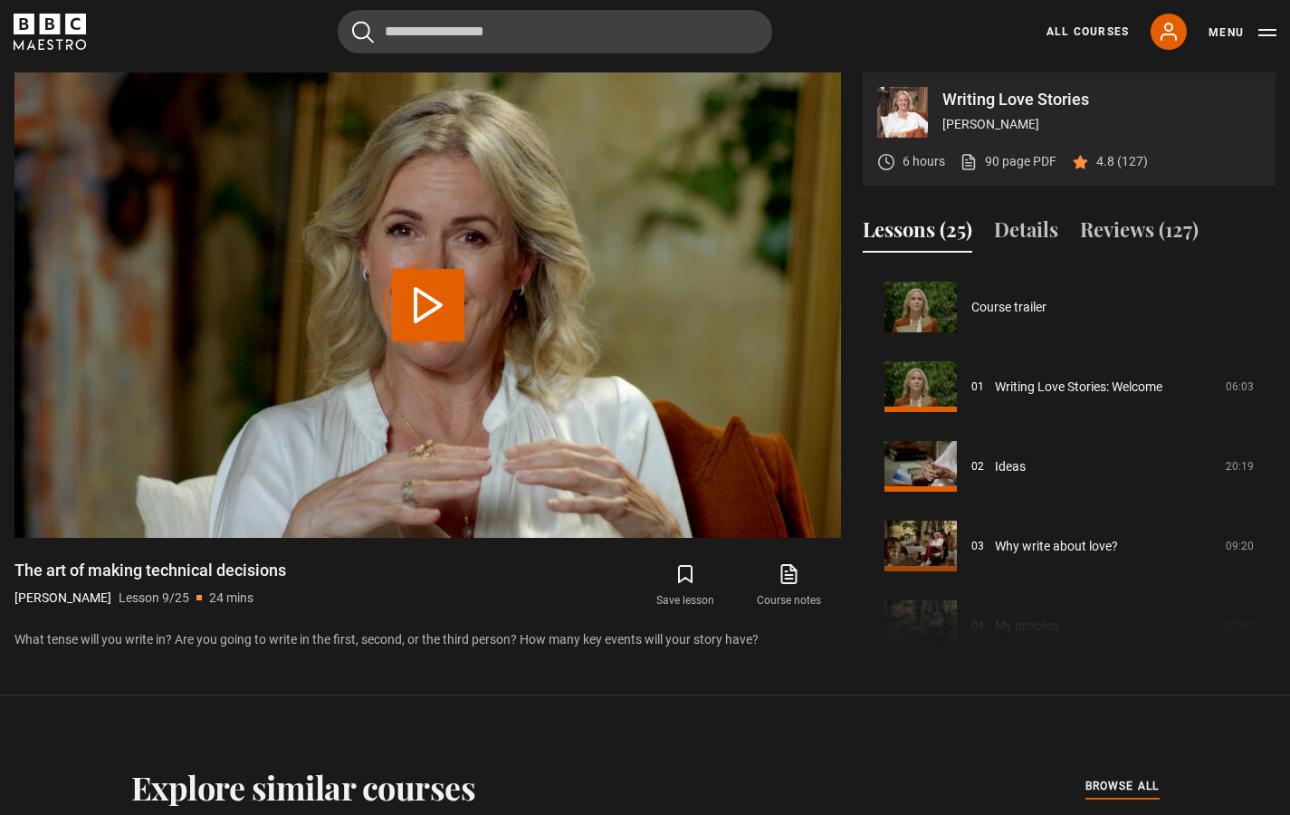
scroll to position [637, 0]
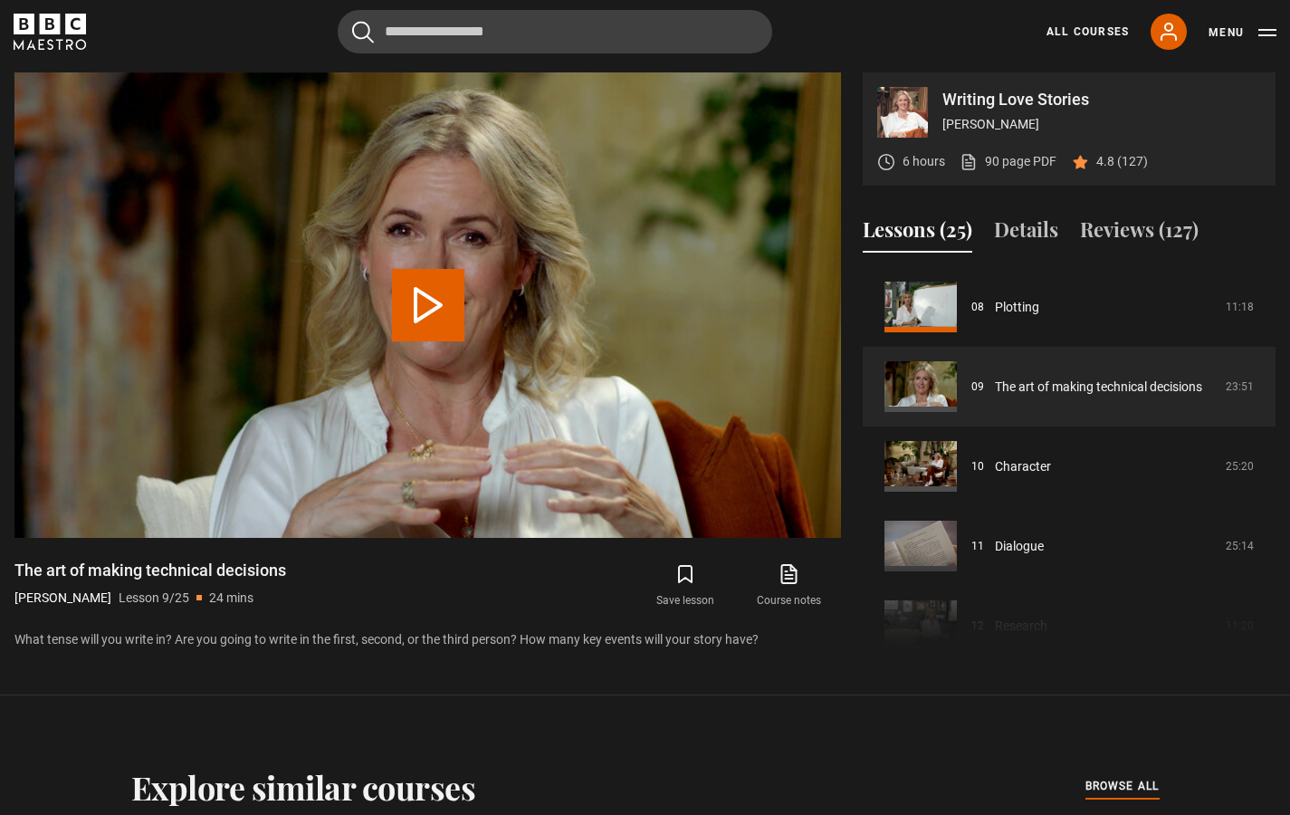
click at [834, 685] on section "Writing Love Stories Jojo Moyes 6 hours 90 page PDF (opens in new tab) 4.8 (127…" at bounding box center [645, 347] width 1290 height 695
click at [862, 524] on div "Writing Love Stories Jojo Moyes 6 hours 90 page PDF (opens in new tab) 4.8 (127…" at bounding box center [644, 365] width 1261 height 586
click at [437, 311] on button "Play Lesson The art of making technical decisions" at bounding box center [428, 305] width 72 height 72
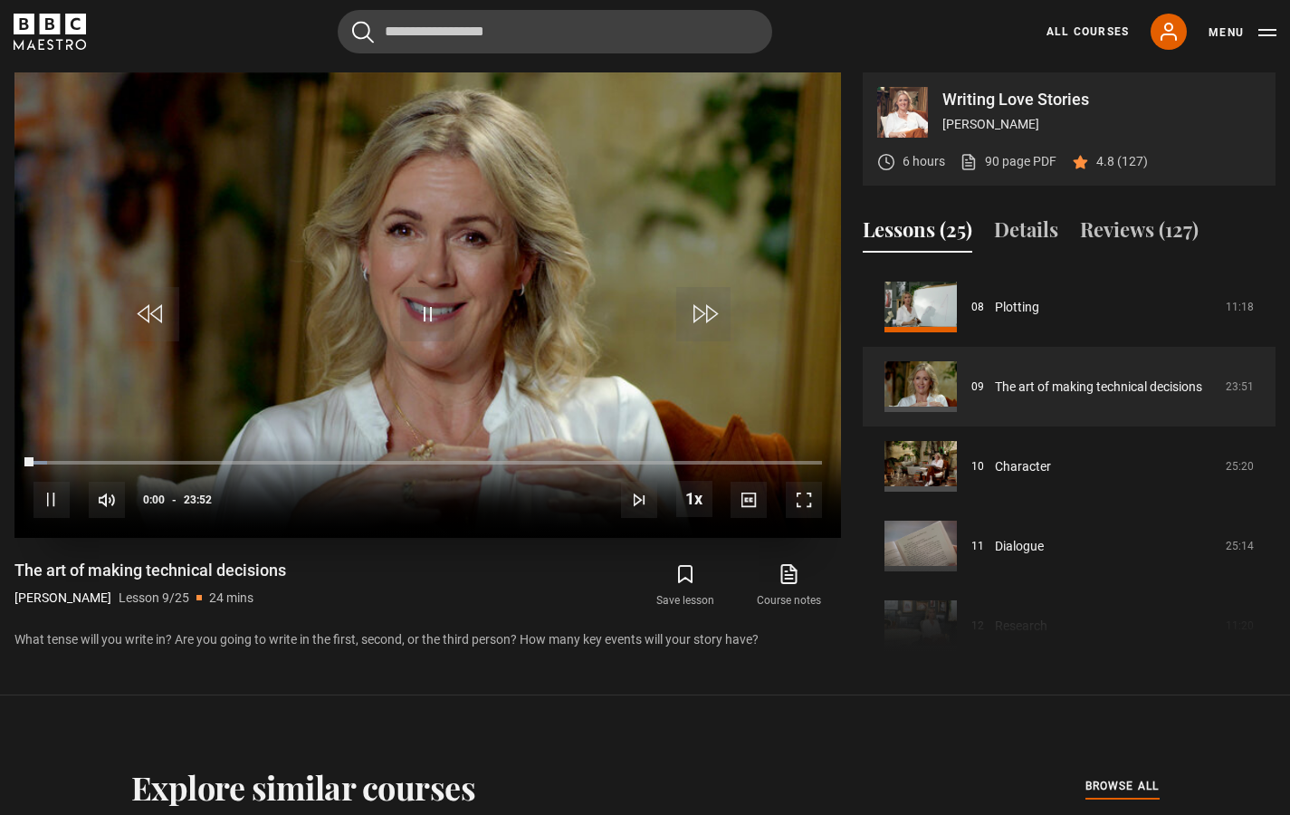
click at [807, 505] on span "Video Player" at bounding box center [804, 500] width 36 height 36
click at [801, 500] on span "Video Player" at bounding box center [804, 500] width 36 height 36
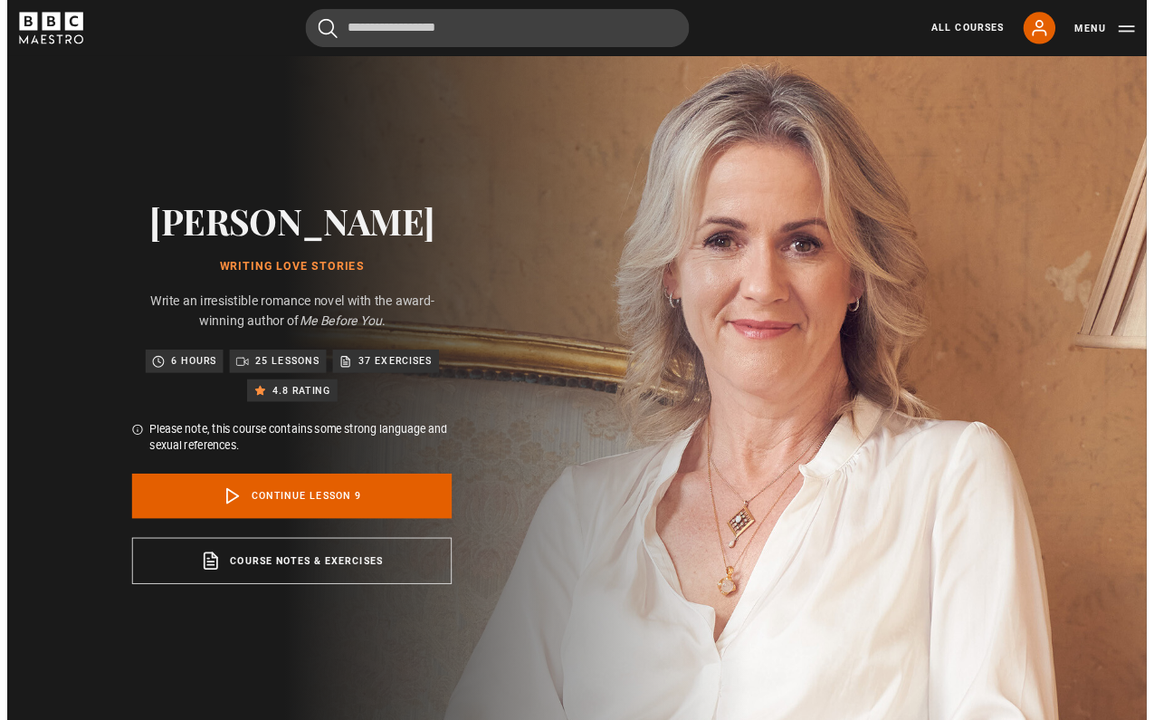
scroll to position [791, 0]
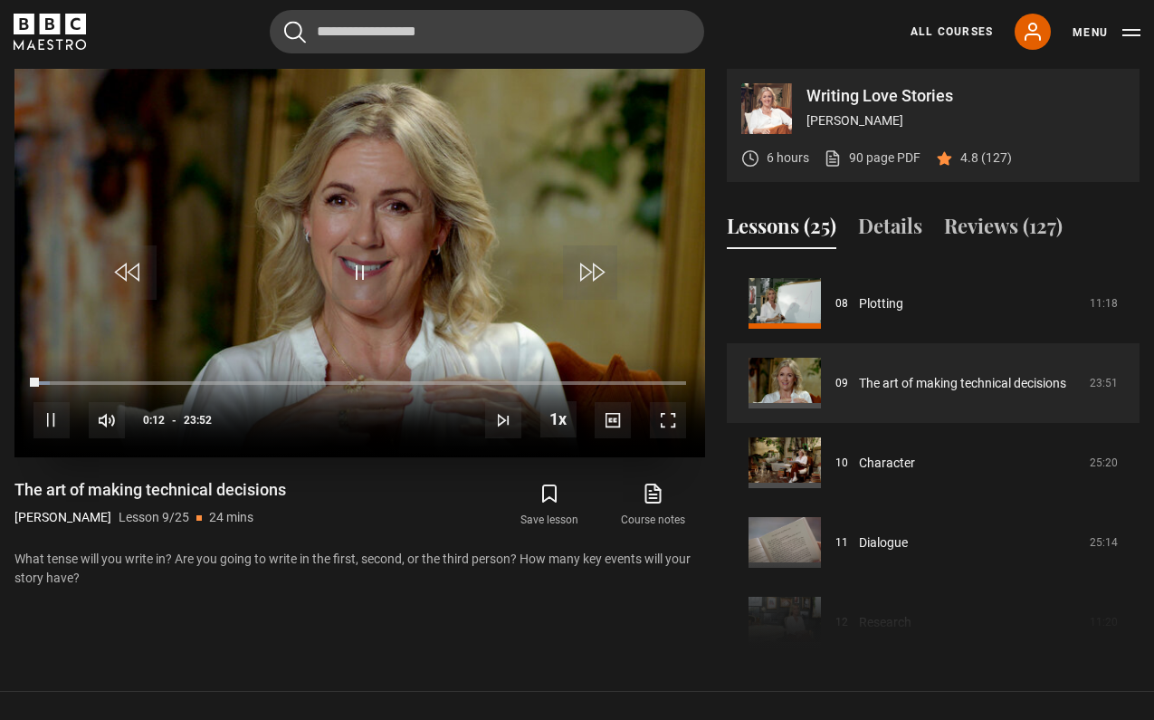
click at [666, 416] on span "Video Player" at bounding box center [668, 420] width 36 height 36
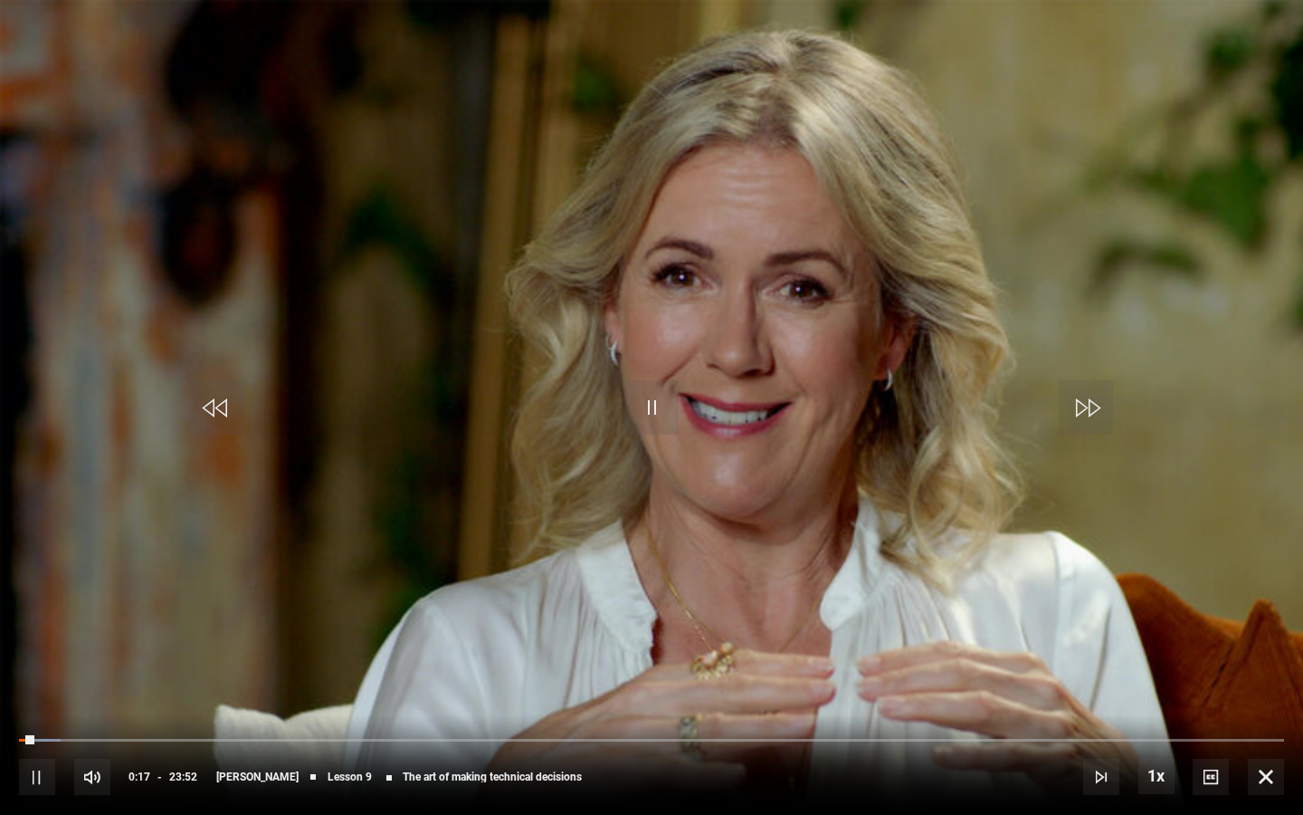
click at [1264, 779] on span "Video Player" at bounding box center [1266, 777] width 36 height 36
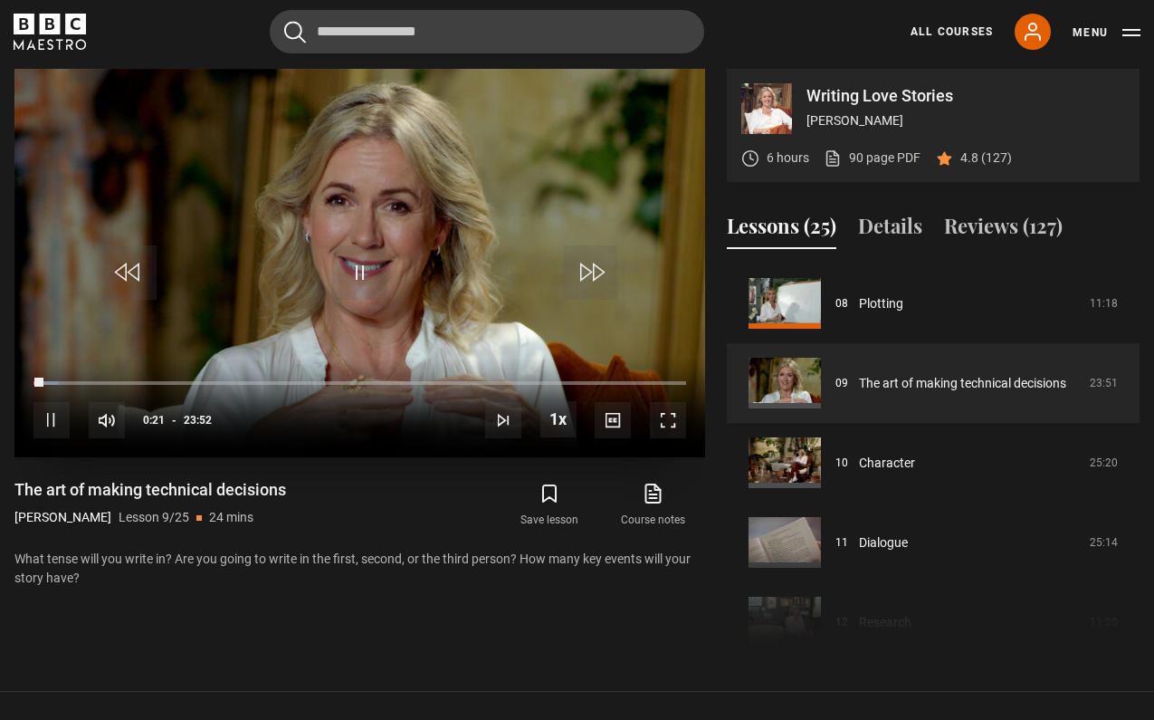
click at [48, 421] on span "Video Player" at bounding box center [51, 420] width 36 height 36
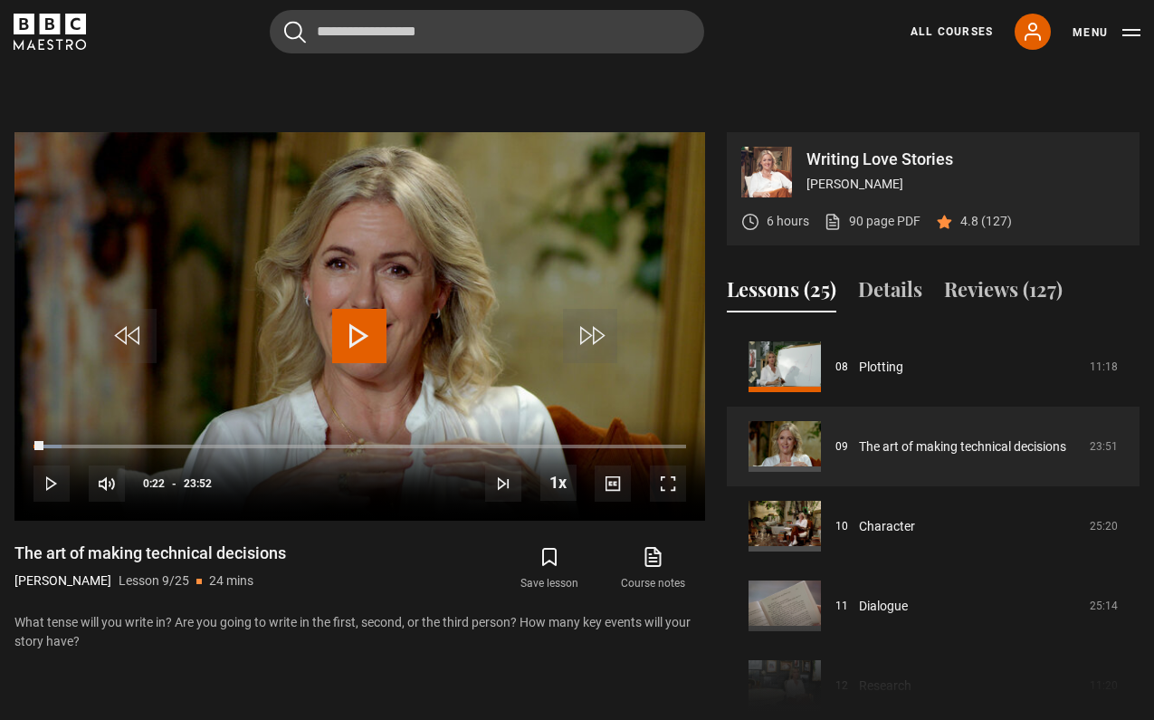
scroll to position [579, 0]
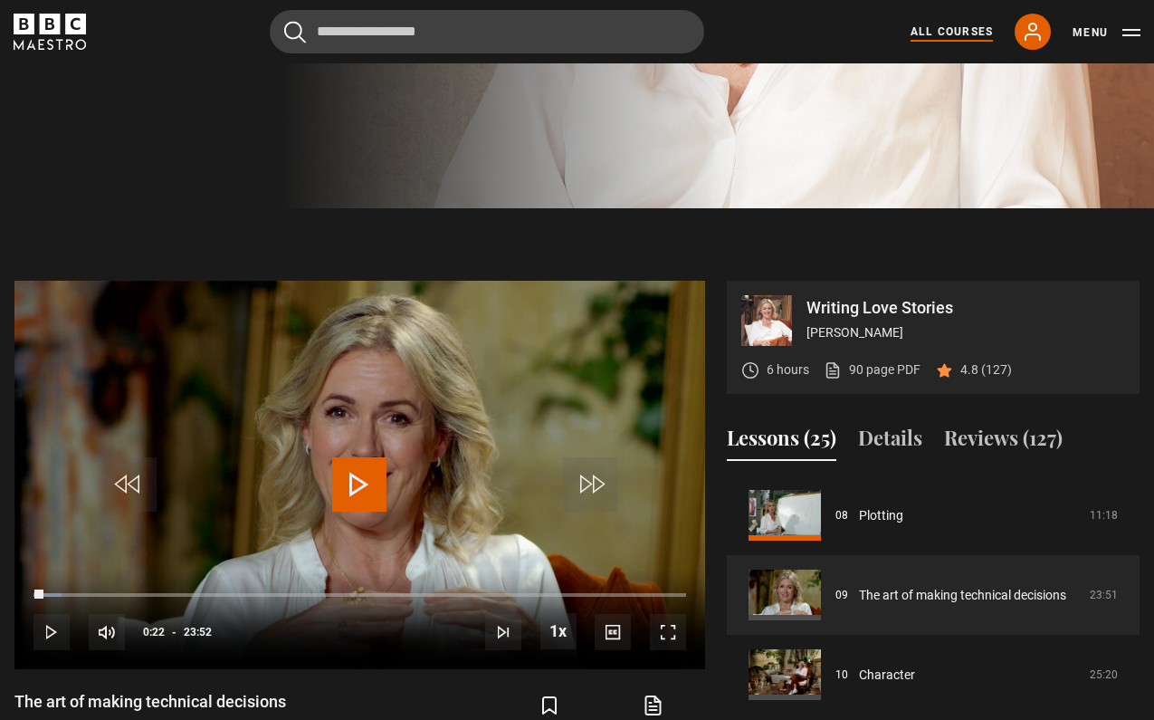
click at [956, 34] on link "All Courses" at bounding box center [952, 32] width 82 height 16
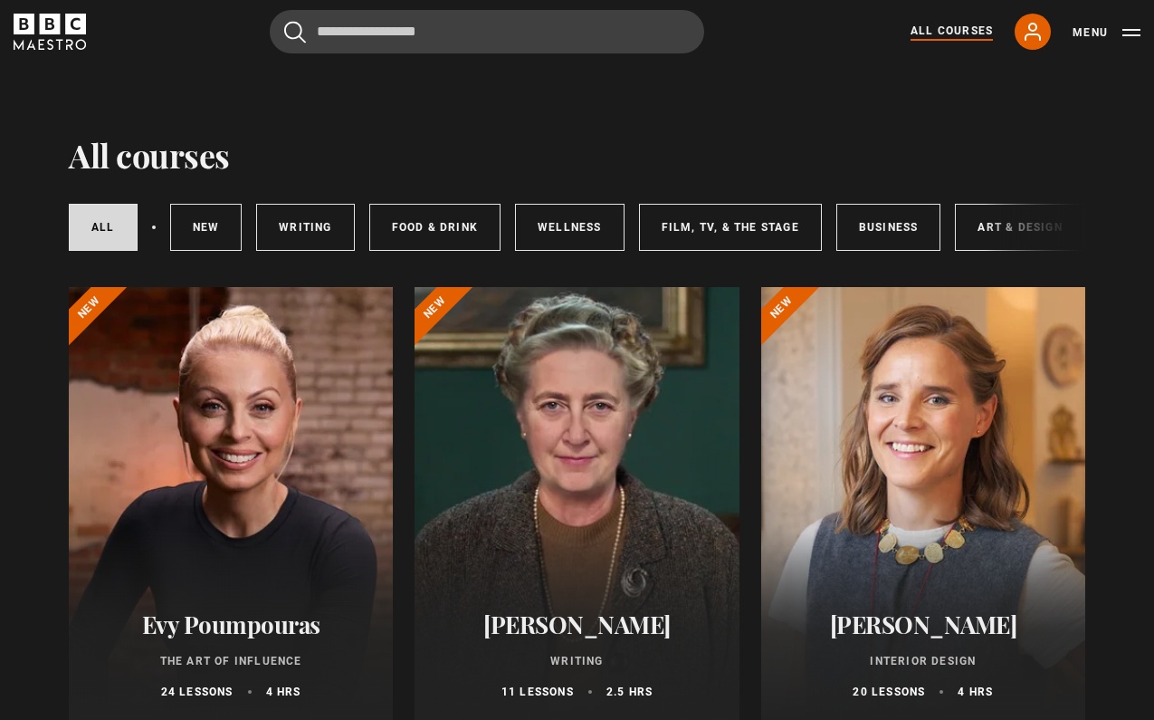
click at [933, 625] on h2 "[PERSON_NAME]" at bounding box center [923, 624] width 281 height 28
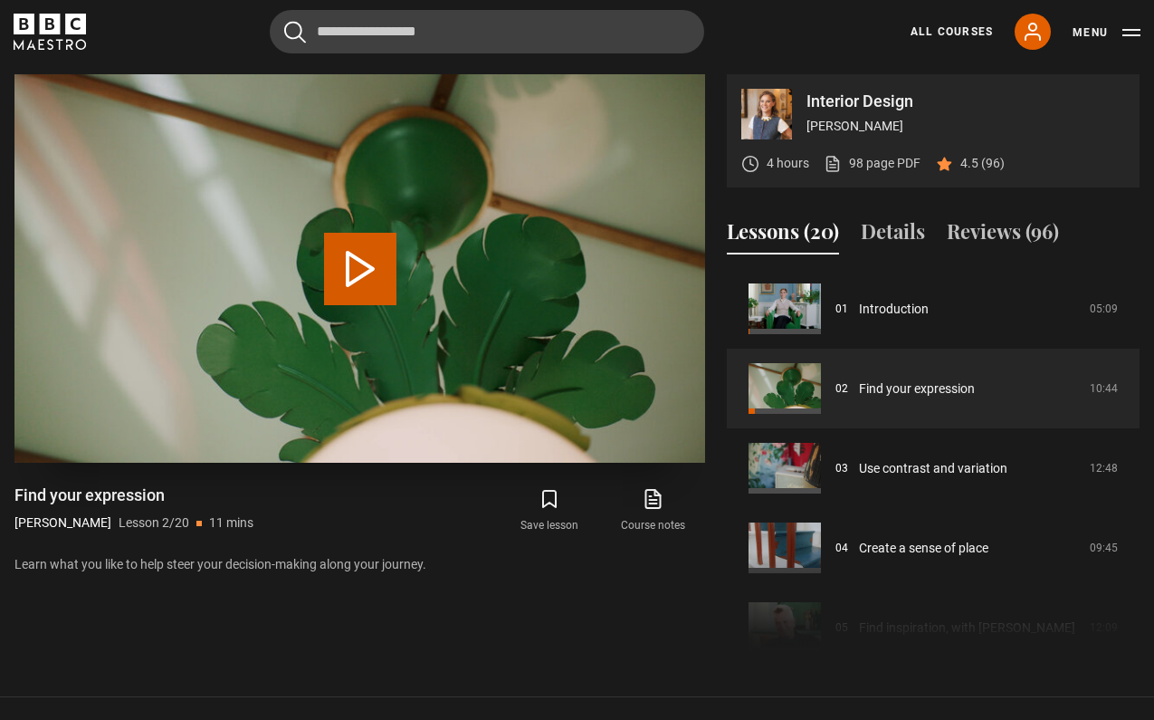
click at [360, 293] on button "Play Lesson Find your expression" at bounding box center [360, 269] width 72 height 72
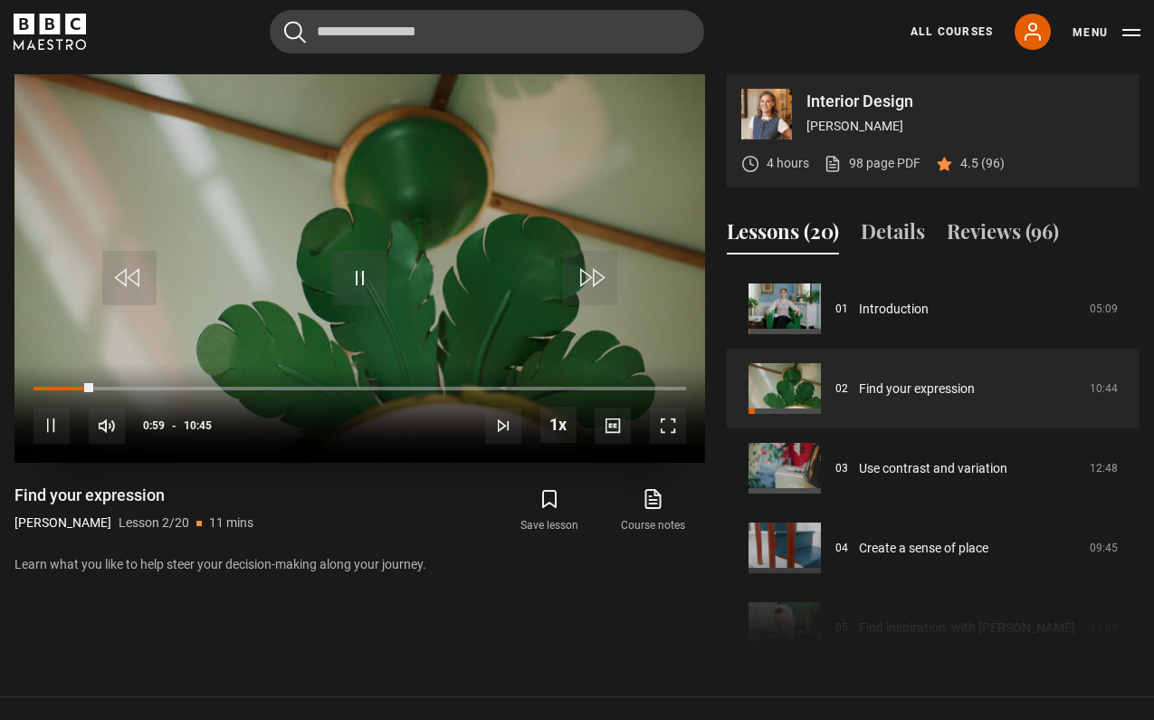
click at [671, 424] on span "Video Player" at bounding box center [668, 425] width 36 height 36
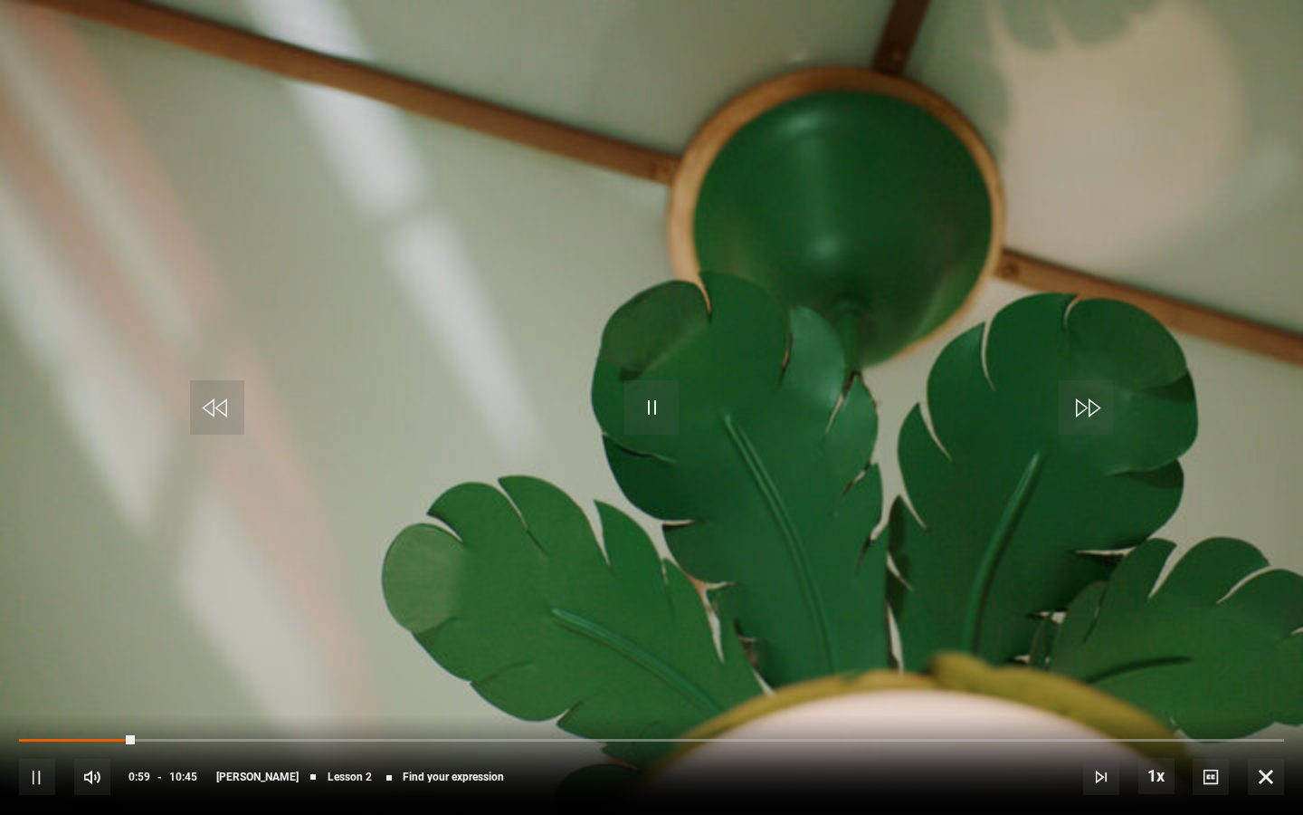
click at [31, 719] on div "10s Skip Back 10 seconds Pause 10s Skip Forward 10 seconds Loaded : 8.98% 08:02…" at bounding box center [651, 764] width 1303 height 100
click at [26, 719] on div "10s Skip Back 10 seconds Pause 10s Skip Forward 10 seconds Loaded : 9.29% 08:02…" at bounding box center [651, 764] width 1303 height 100
drag, startPoint x: 133, startPoint y: 741, endPoint x: 26, endPoint y: 731, distance: 107.4
click at [26, 719] on div "10s Skip Back 10 seconds Play 10s Skip Forward 10 seconds Loaded : 4.73% 00:53 …" at bounding box center [651, 764] width 1303 height 100
